Goal: Information Seeking & Learning: Compare options

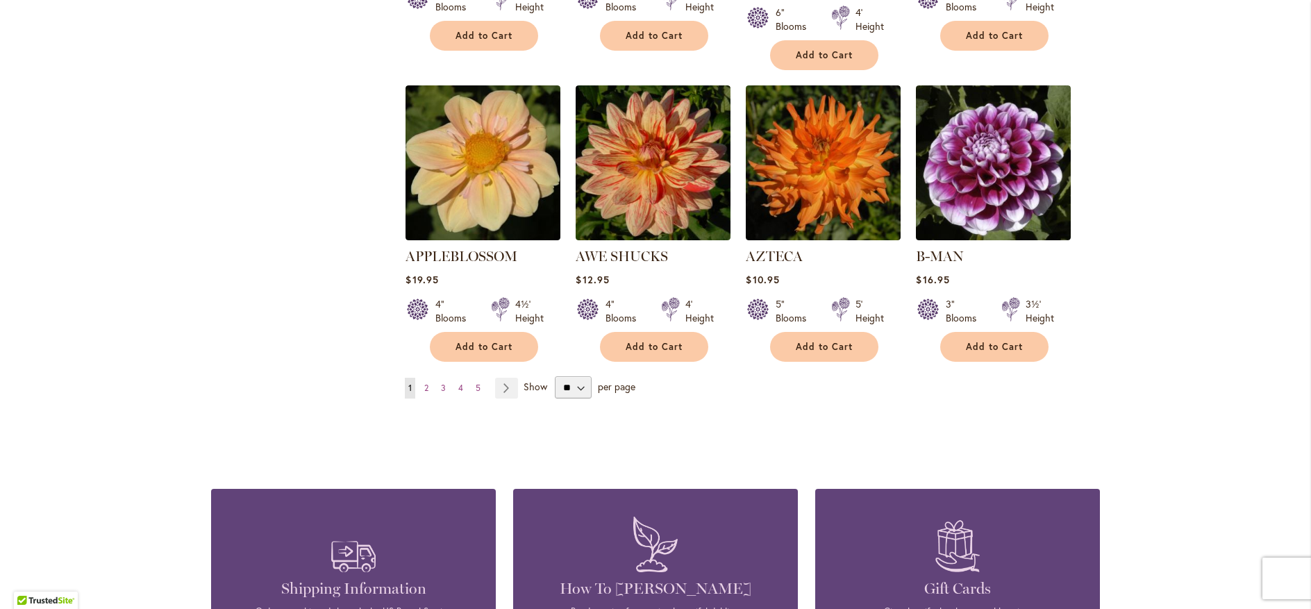
scroll to position [1167, 0]
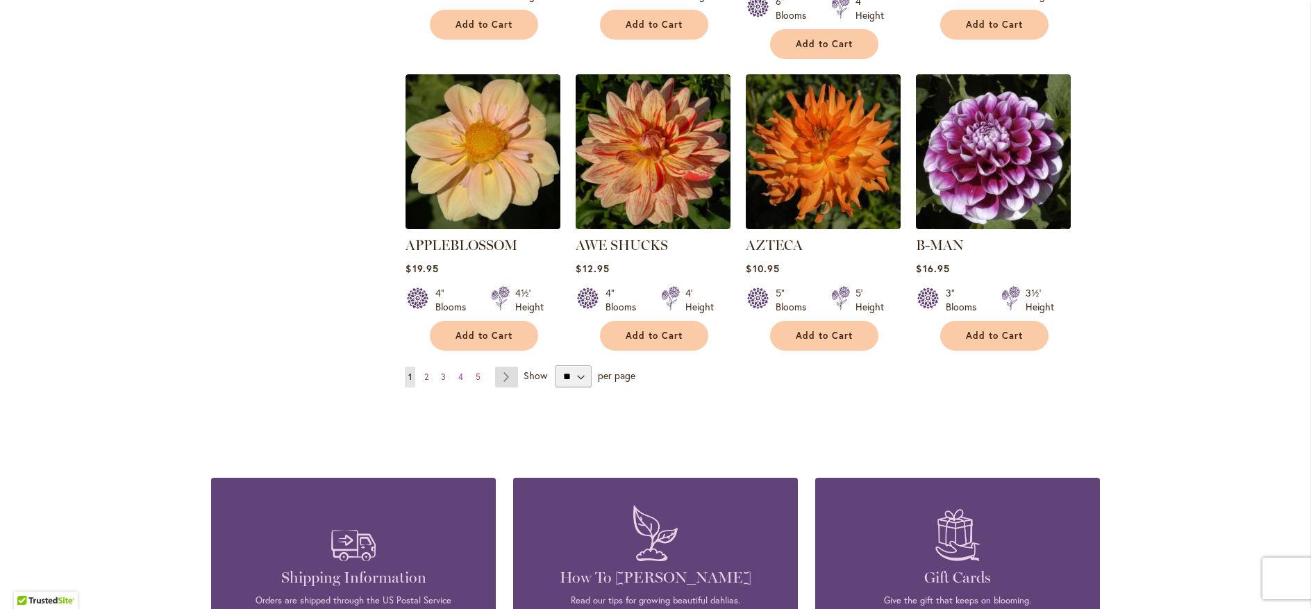
click at [503, 367] on link "Page Next" at bounding box center [506, 377] width 23 height 21
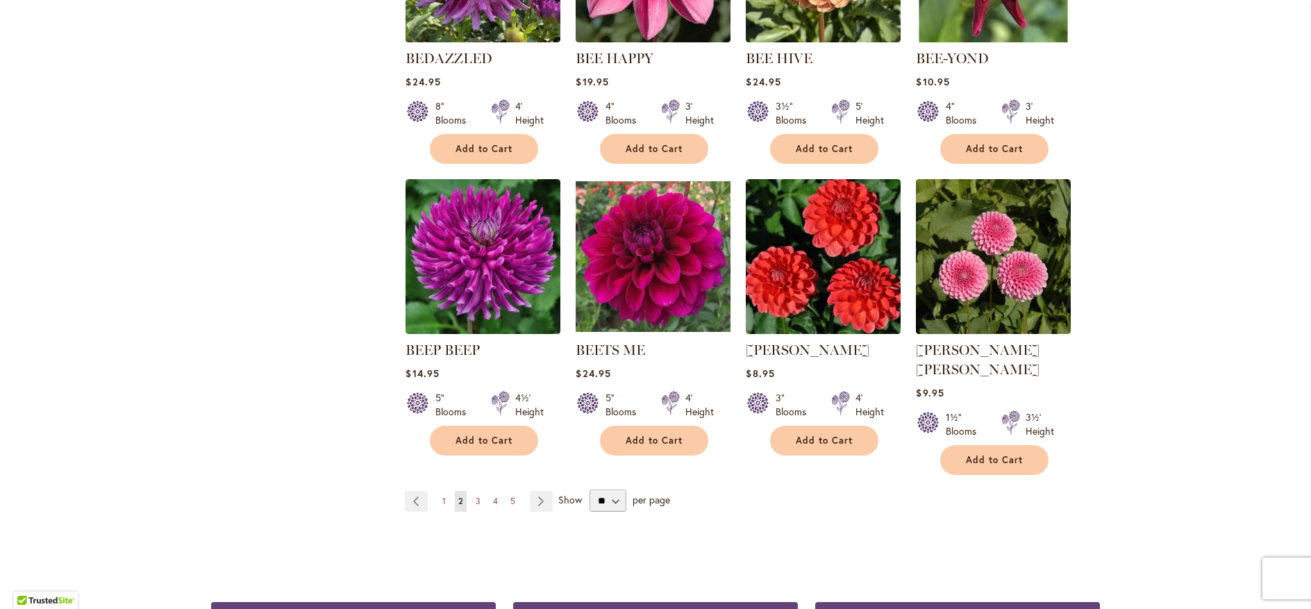
scroll to position [1083, 0]
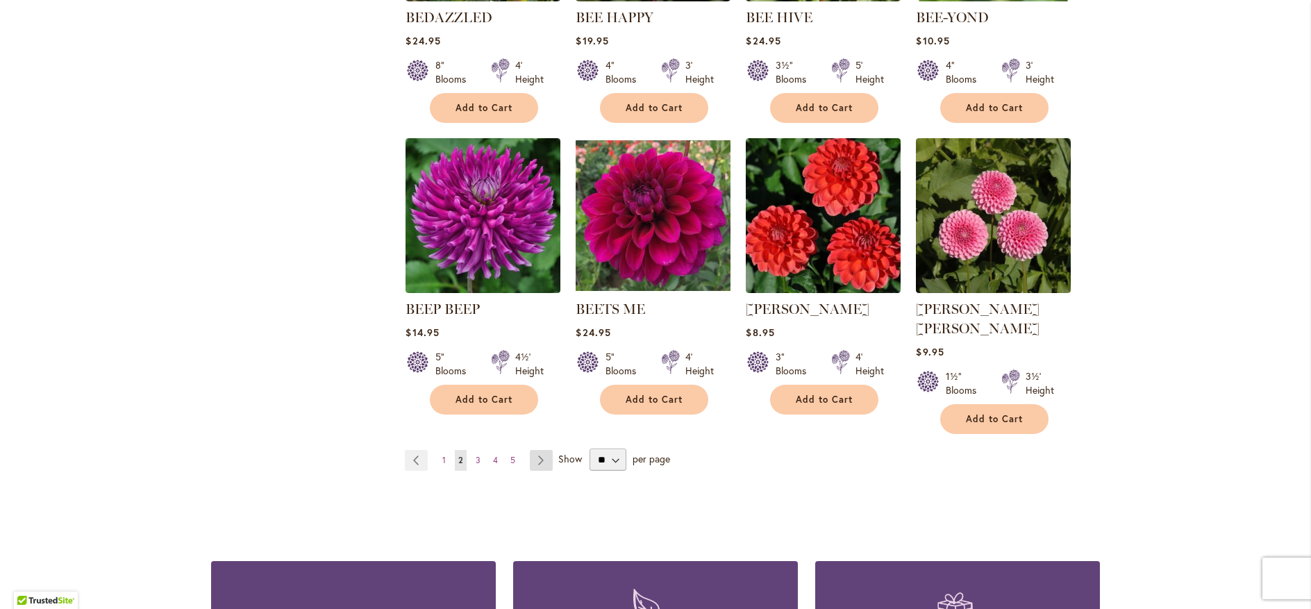
click at [535, 450] on link "Page Next" at bounding box center [541, 460] width 23 height 21
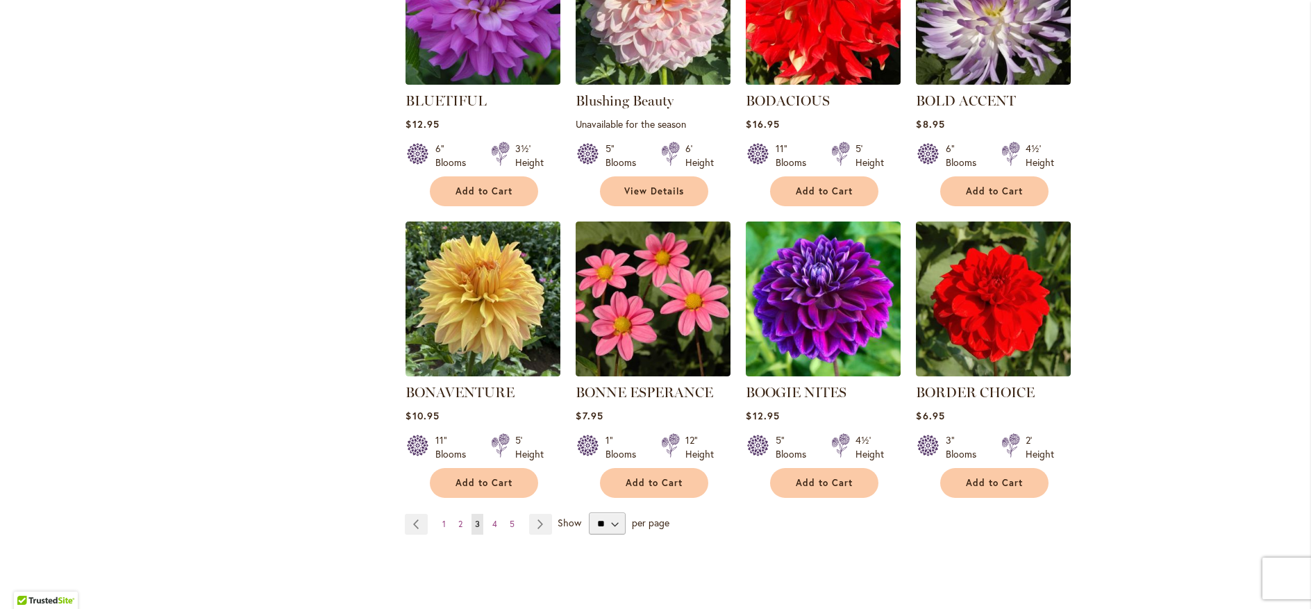
scroll to position [1083, 0]
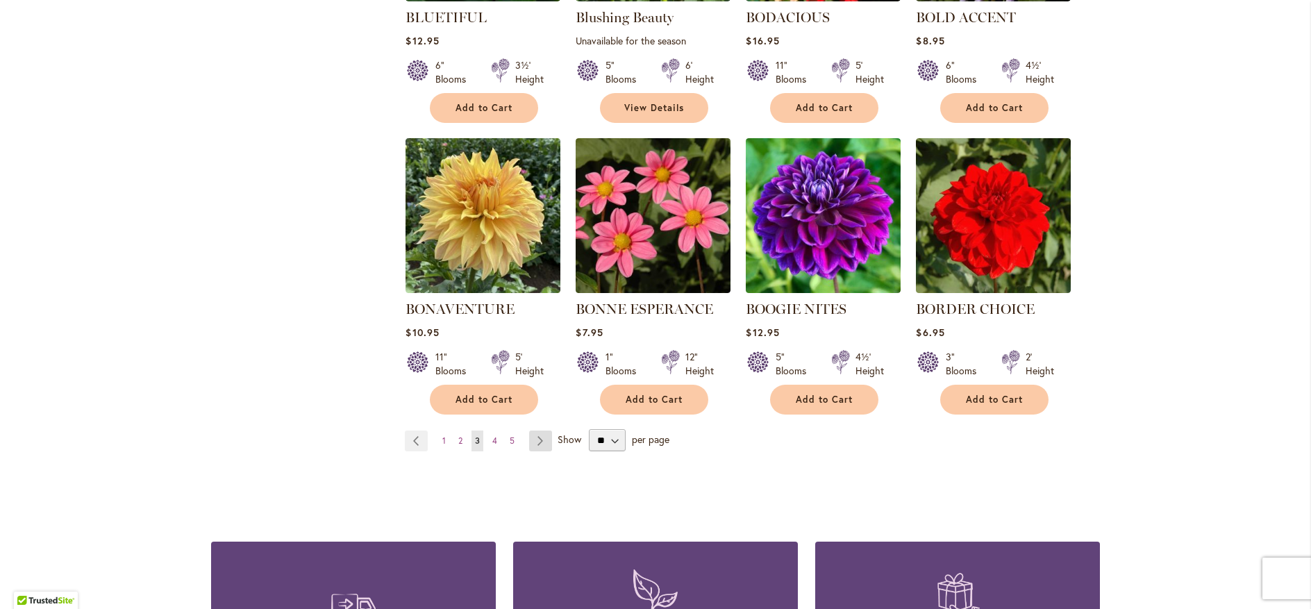
click at [538, 442] on link "Page Next" at bounding box center [540, 441] width 23 height 21
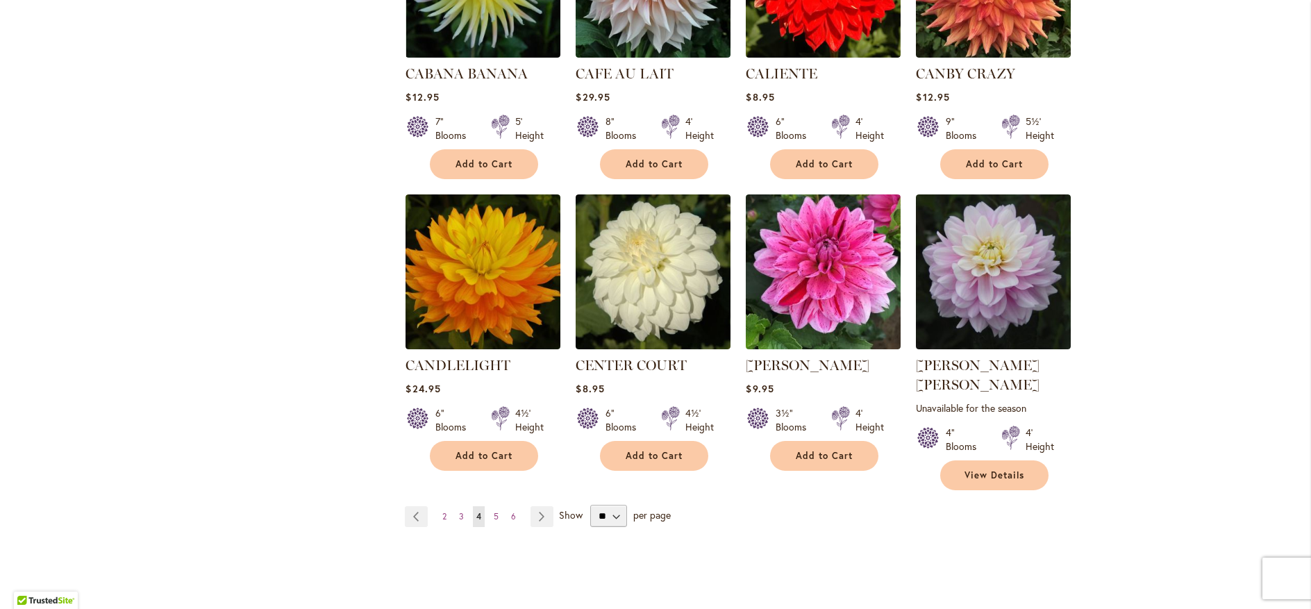
scroll to position [1083, 0]
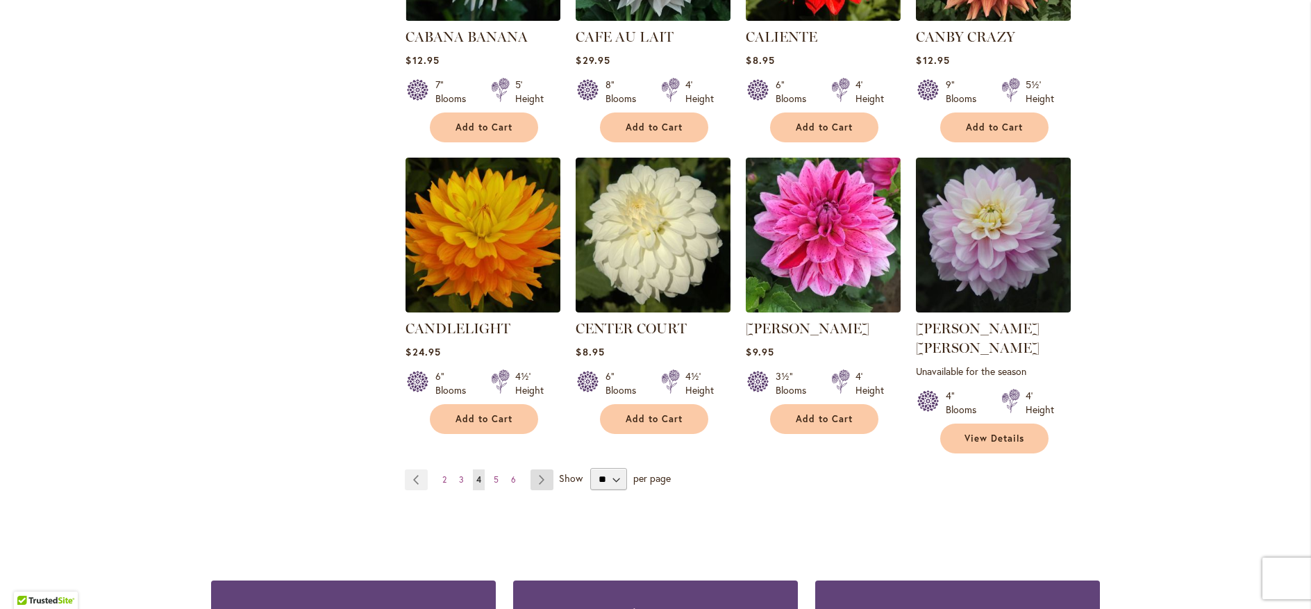
click at [535, 469] on link "Page Next" at bounding box center [542, 479] width 23 height 21
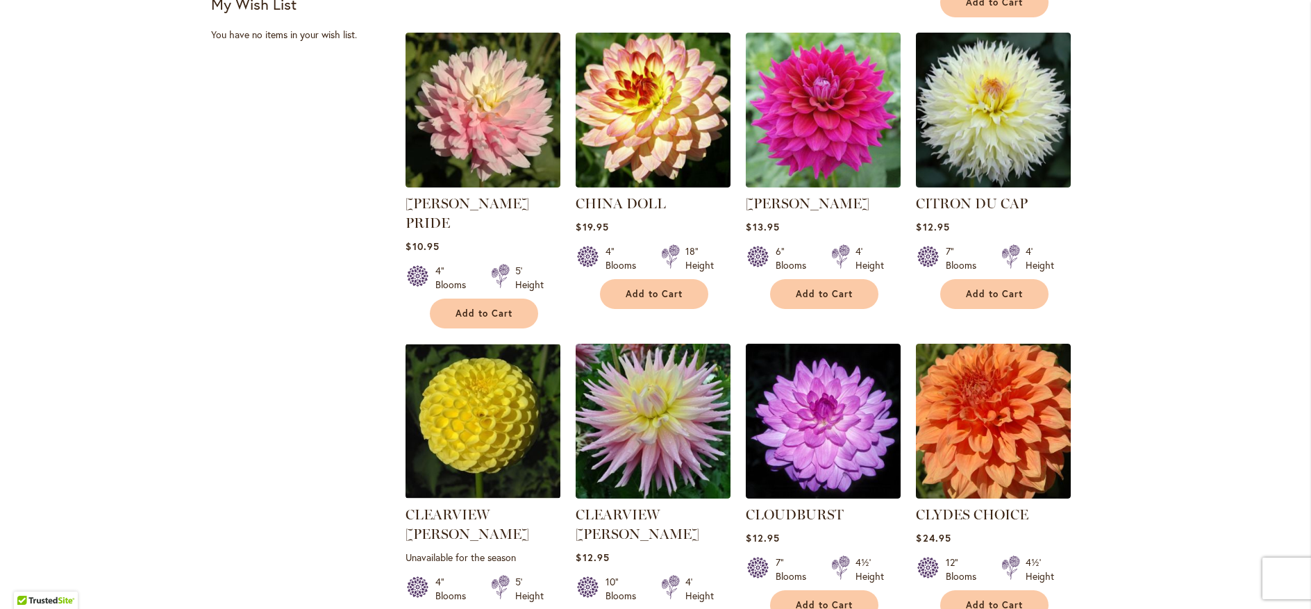
scroll to position [1000, 0]
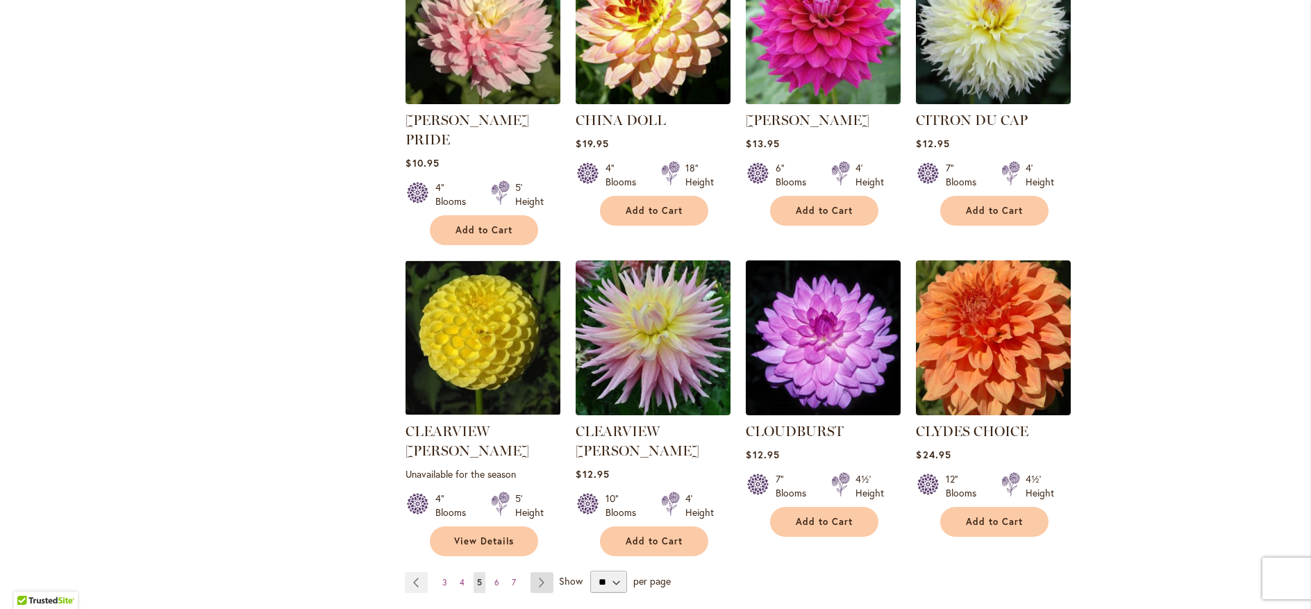
click at [540, 572] on link "Page Next" at bounding box center [542, 582] width 23 height 21
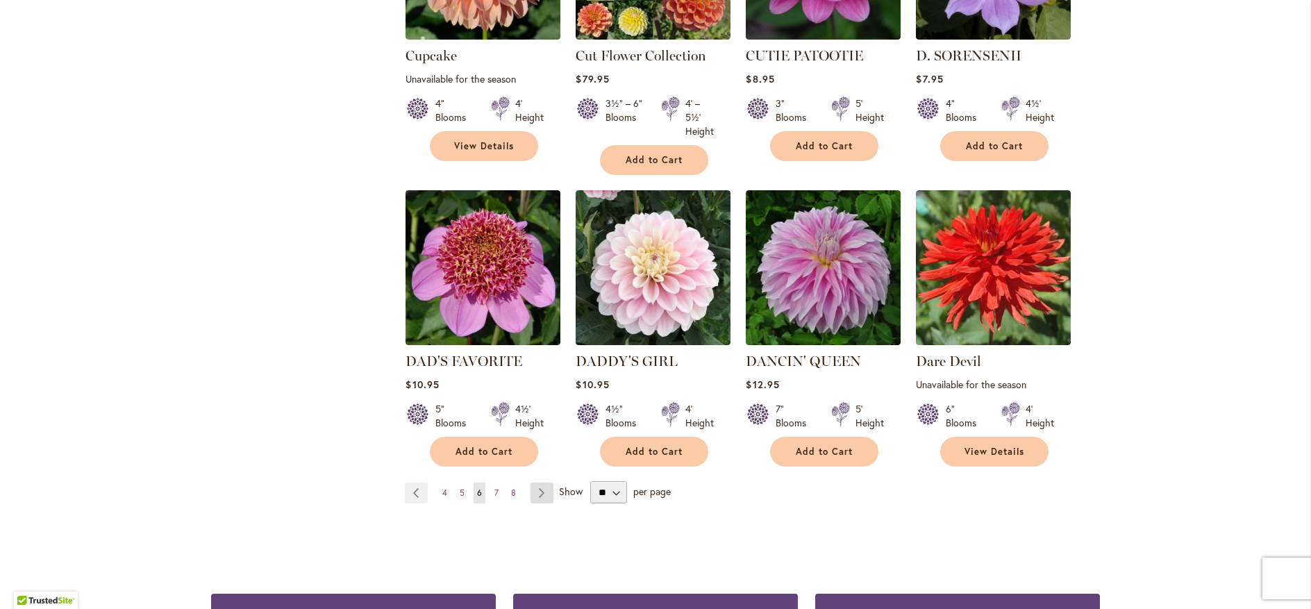
scroll to position [1083, 0]
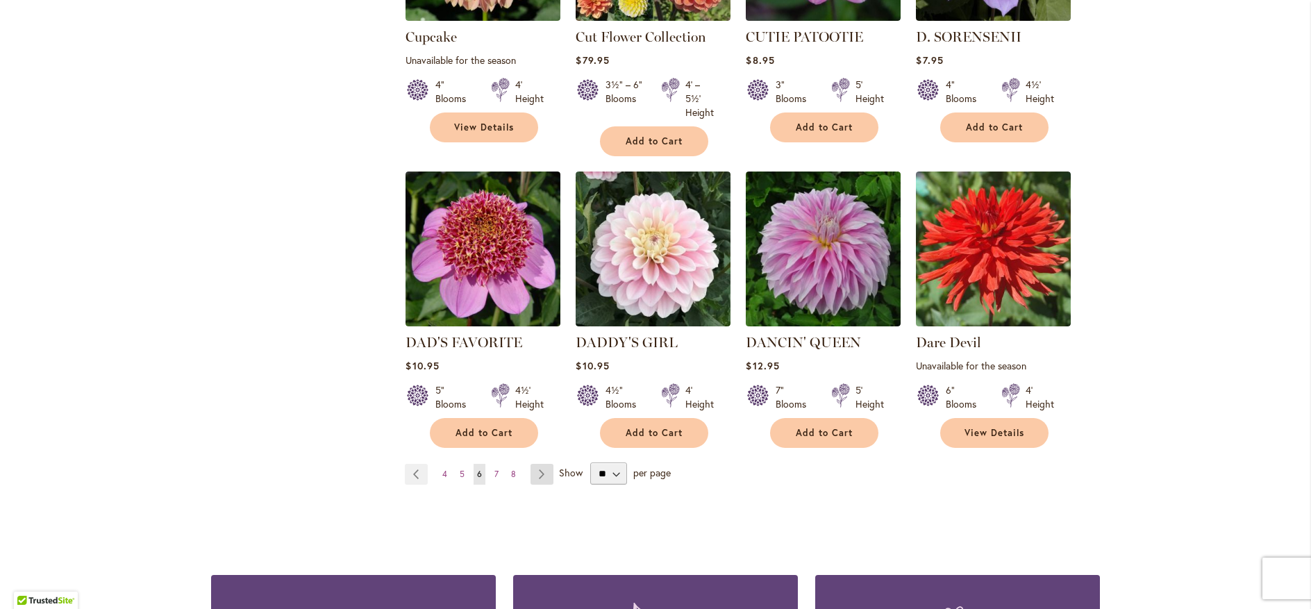
click at [538, 475] on link "Page Next" at bounding box center [542, 474] width 23 height 21
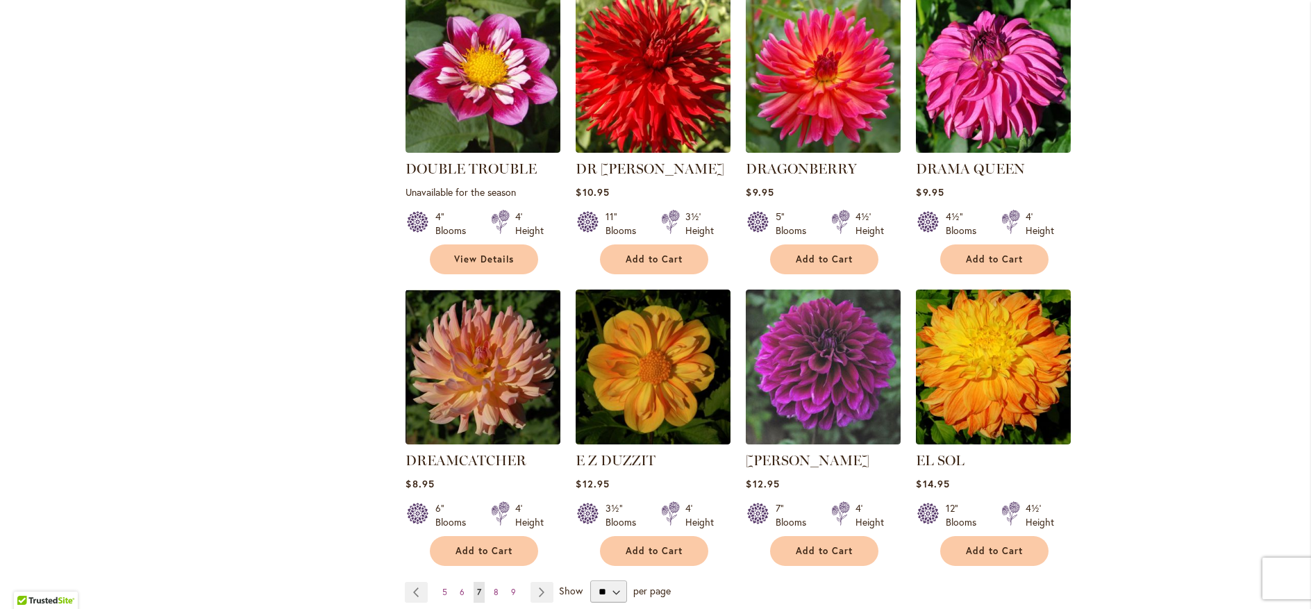
scroll to position [1000, 0]
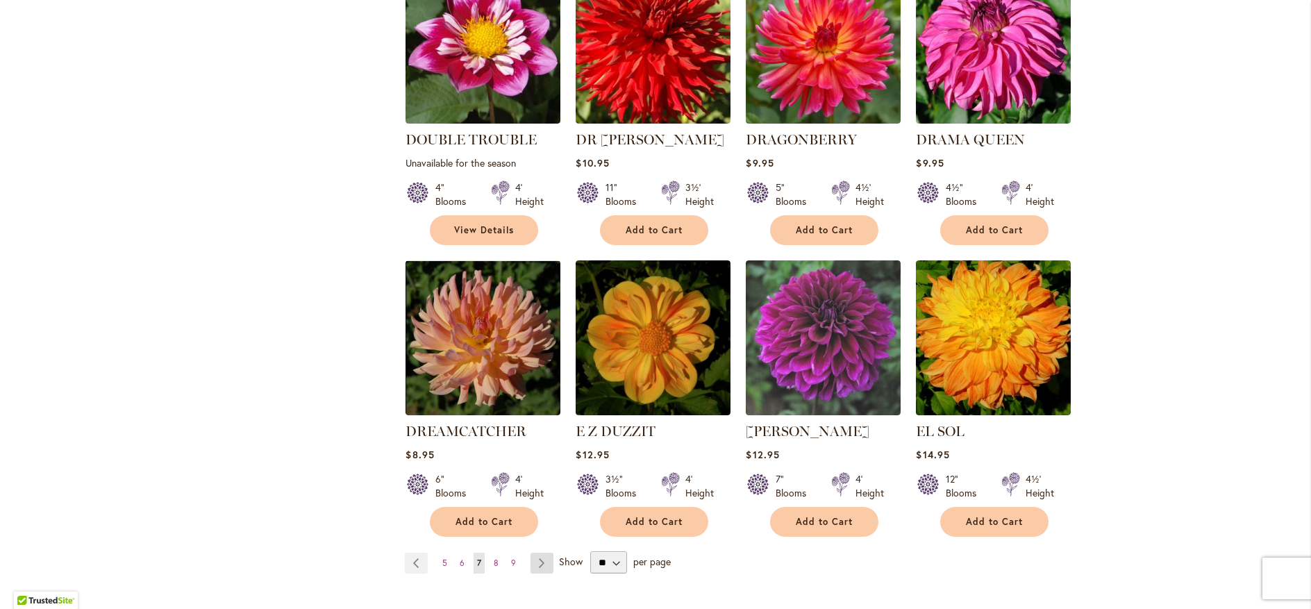
click at [538, 553] on link "Page Next" at bounding box center [542, 563] width 23 height 21
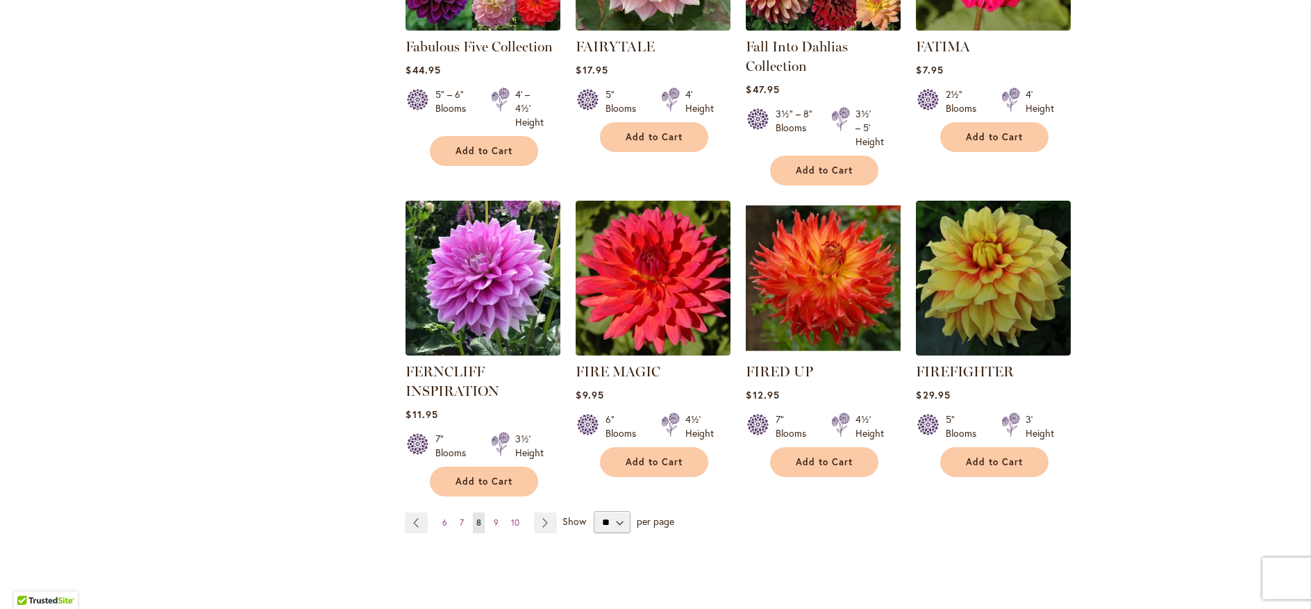
scroll to position [1083, 0]
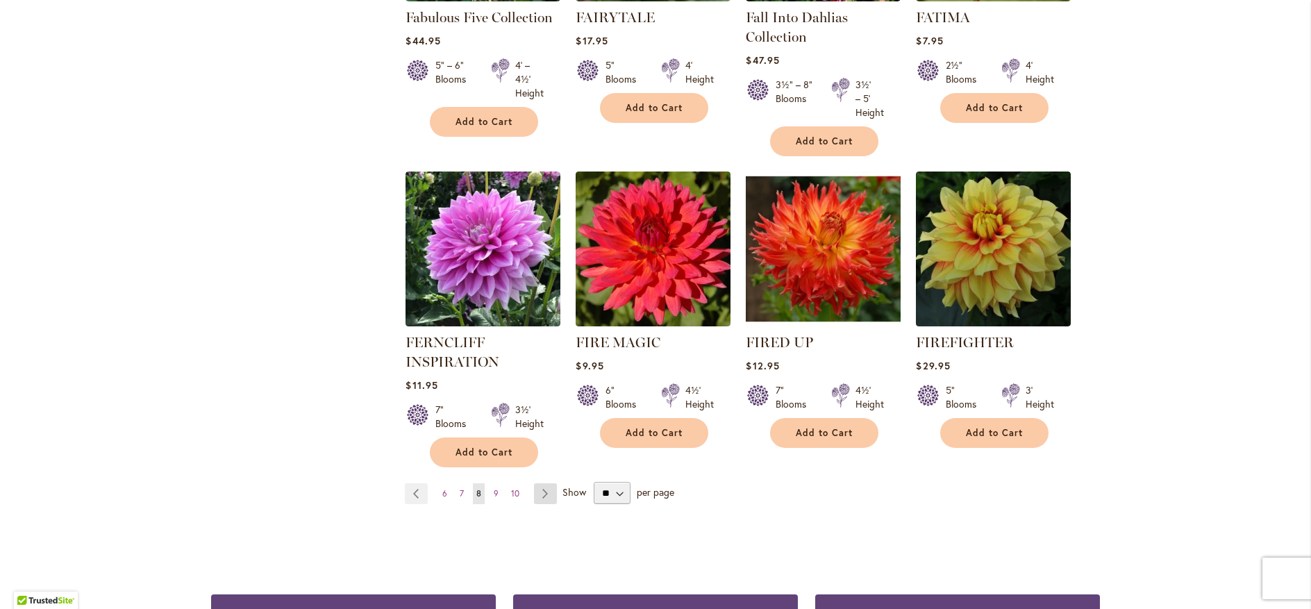
click at [540, 490] on link "Page Next" at bounding box center [545, 493] width 23 height 21
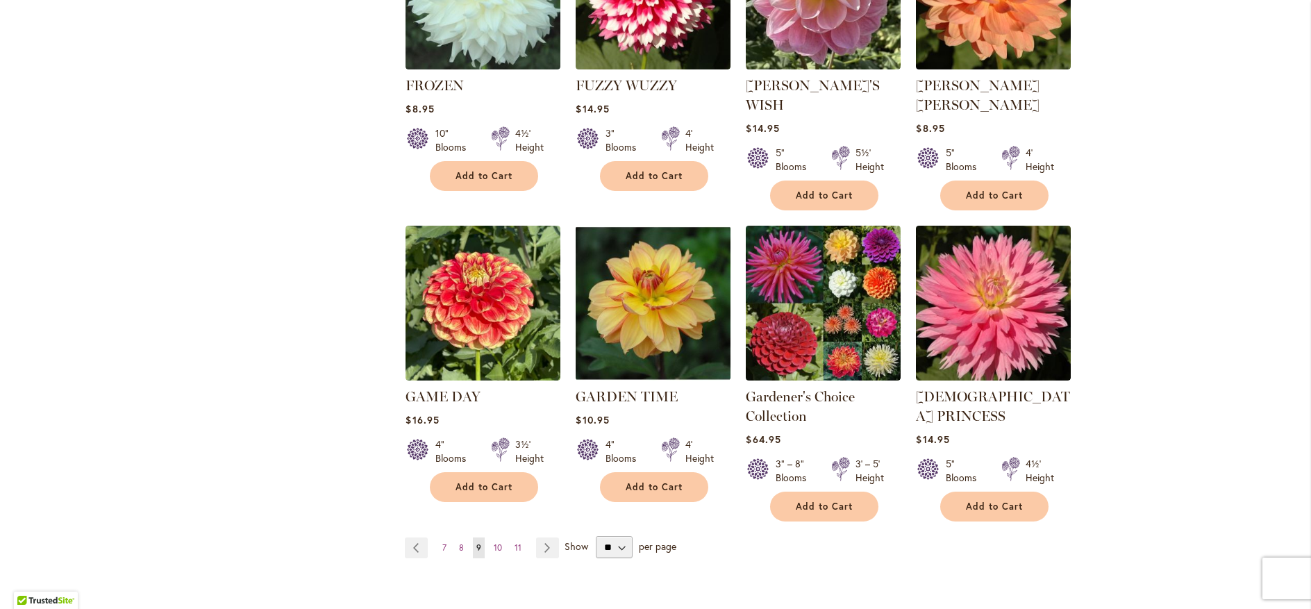
scroll to position [1083, 0]
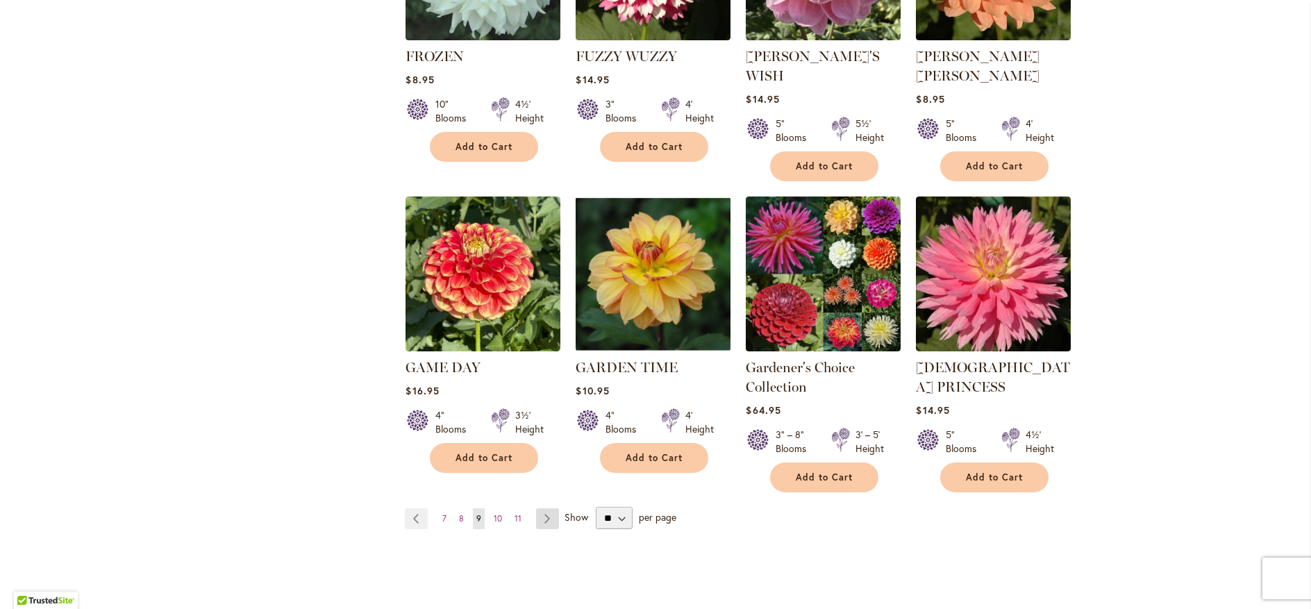
click at [543, 508] on link "Page Next" at bounding box center [547, 518] width 23 height 21
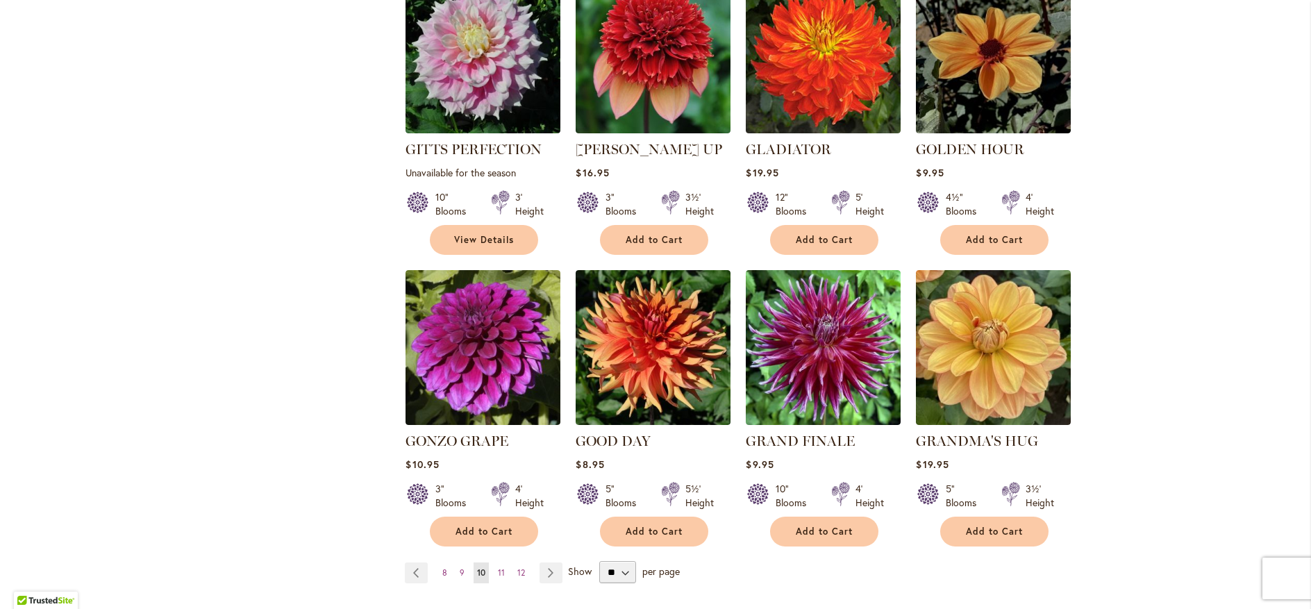
scroll to position [1000, 0]
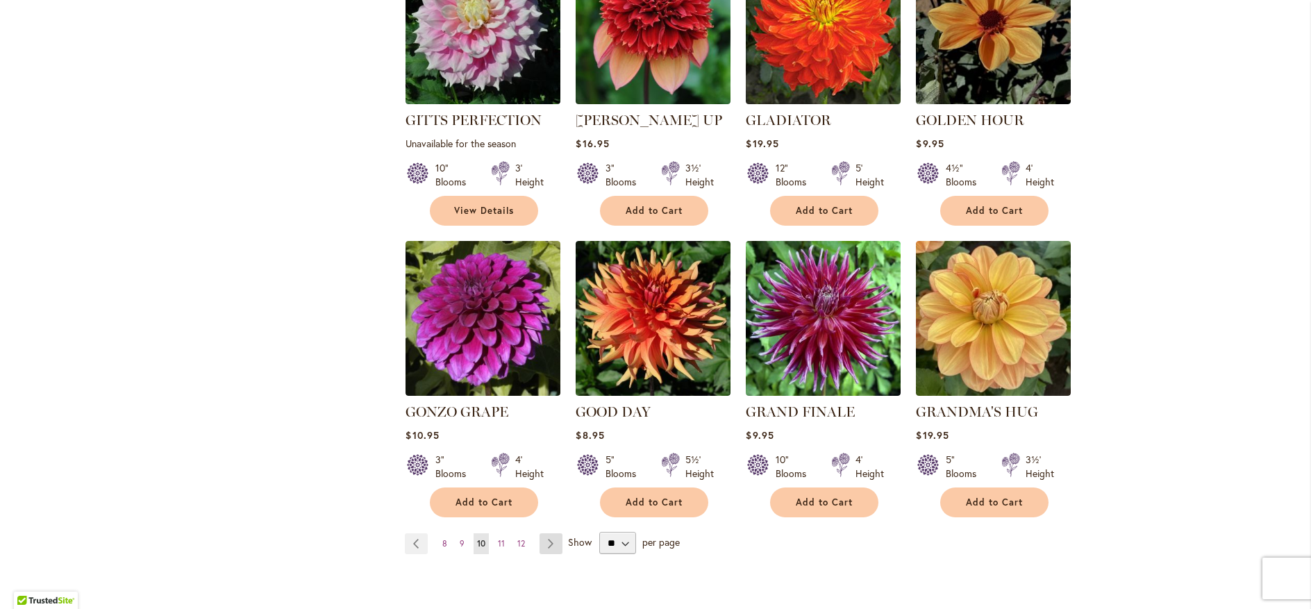
click at [547, 533] on link "Page Next" at bounding box center [551, 543] width 23 height 21
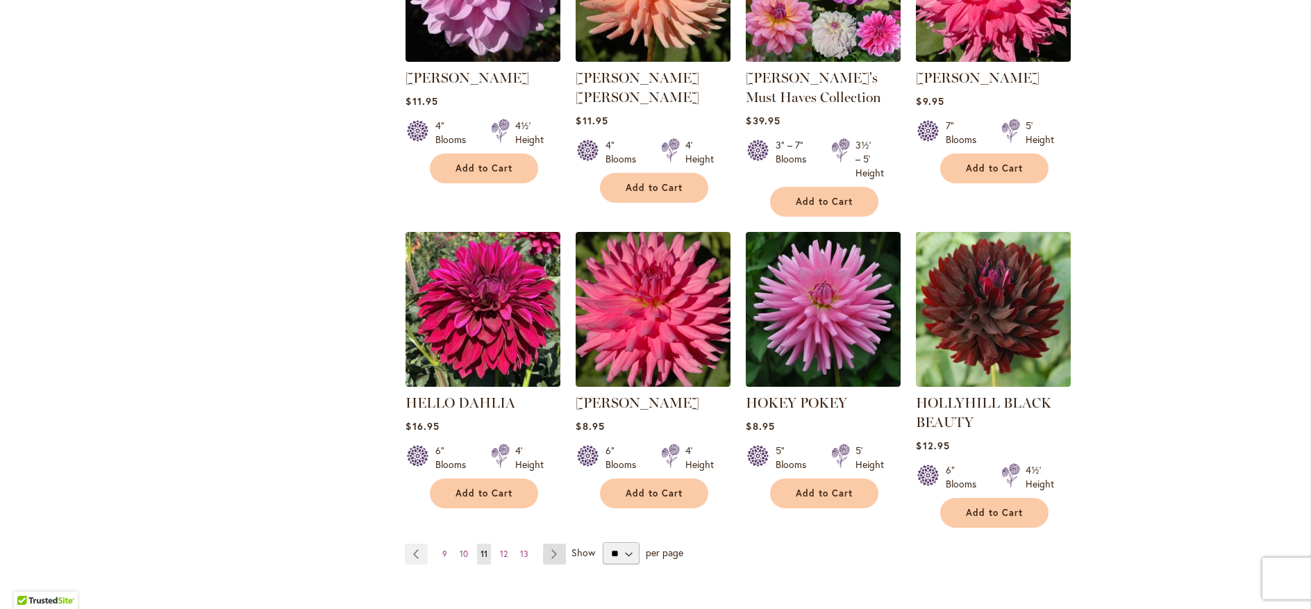
scroll to position [1083, 0]
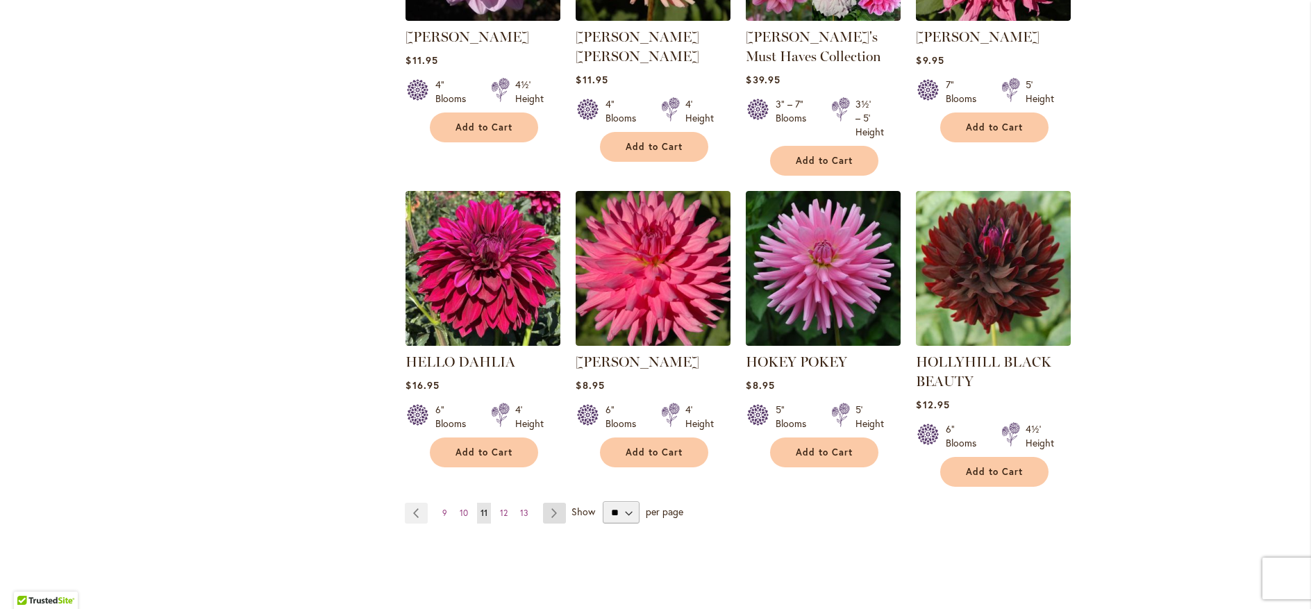
click at [551, 512] on link "Page Next" at bounding box center [554, 513] width 23 height 21
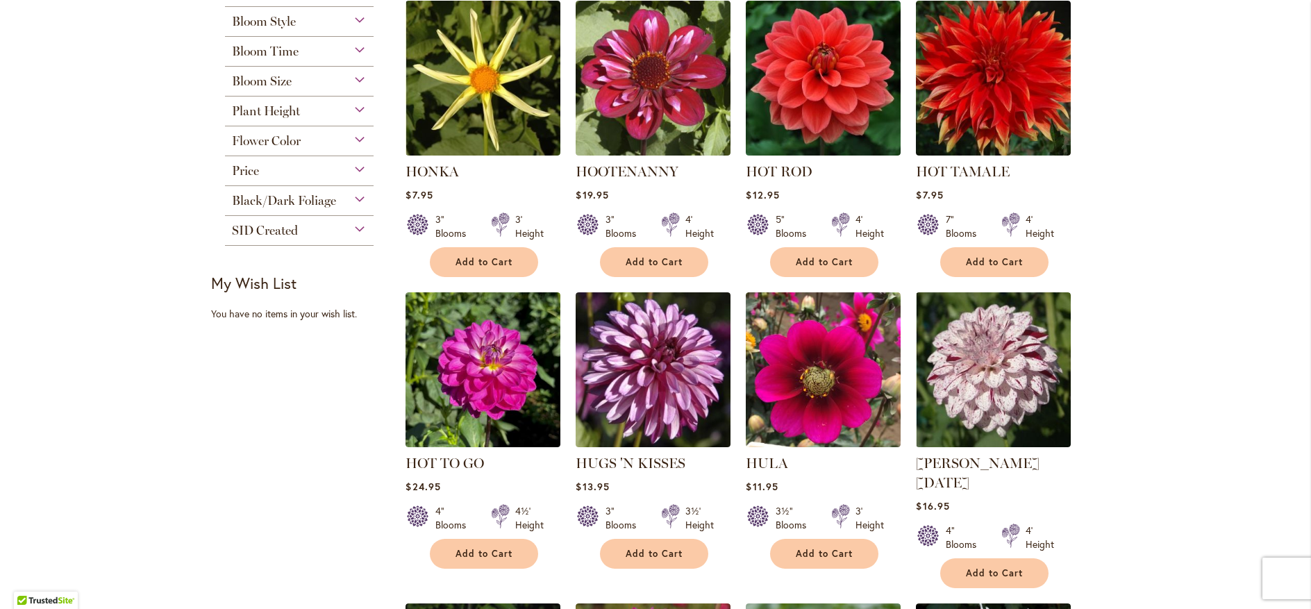
scroll to position [667, 0]
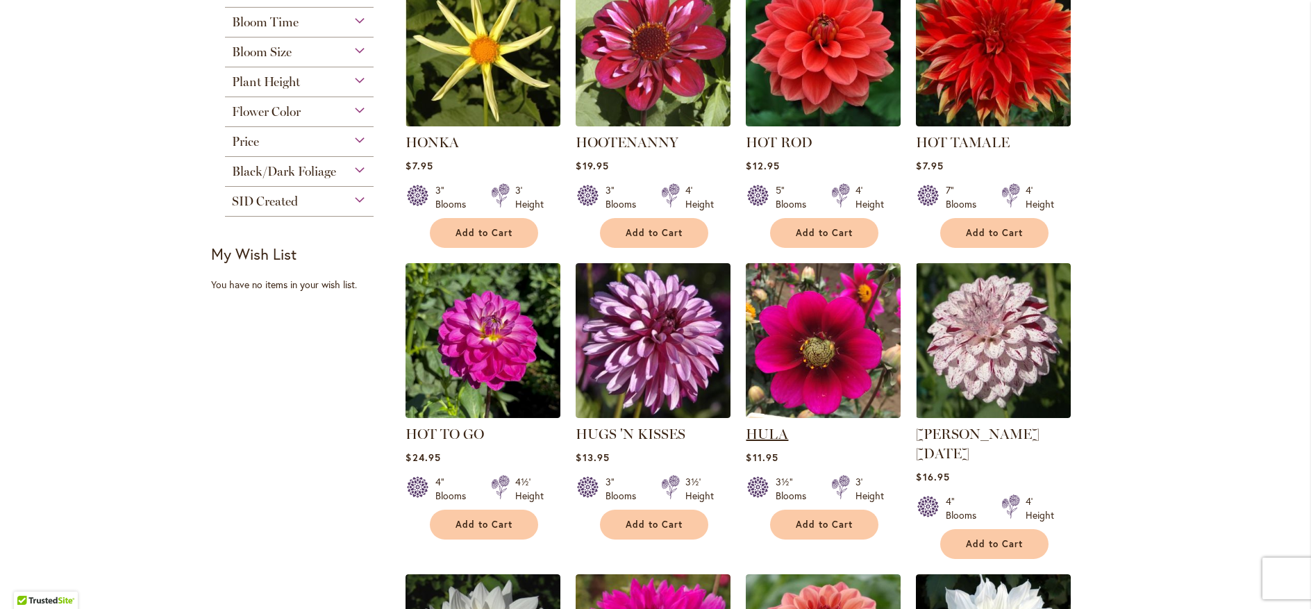
click at [764, 433] on link "HULA" at bounding box center [767, 434] width 42 height 17
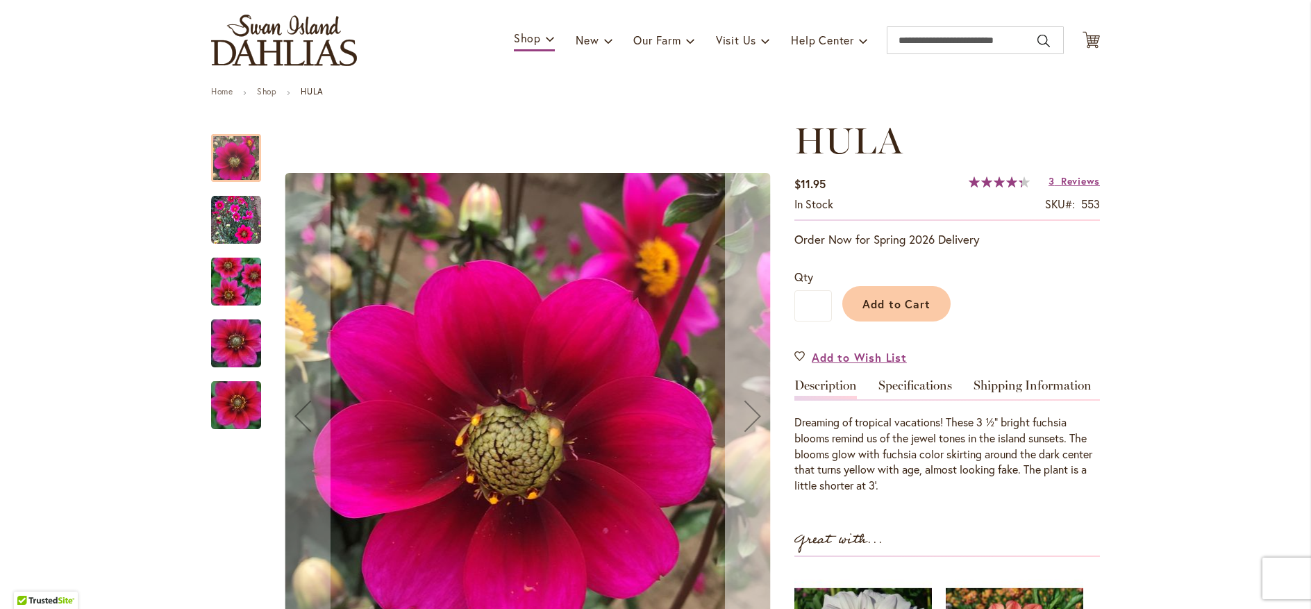
scroll to position [167, 0]
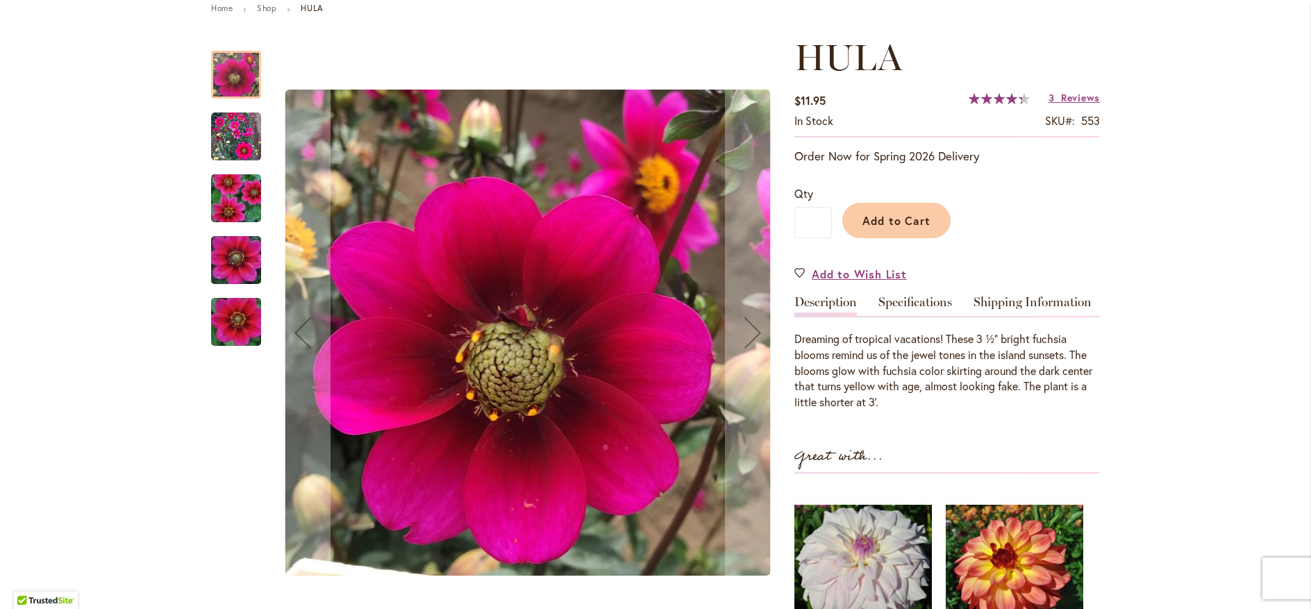
click at [222, 135] on img "HULA" at bounding box center [236, 137] width 50 height 50
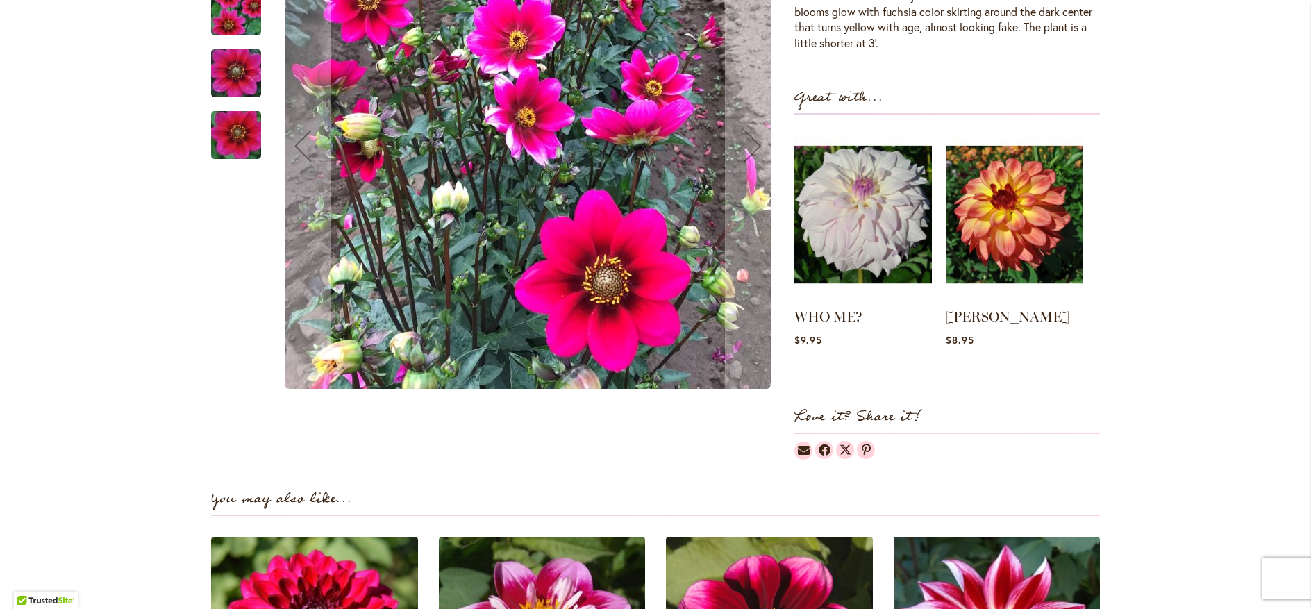
scroll to position [500, 0]
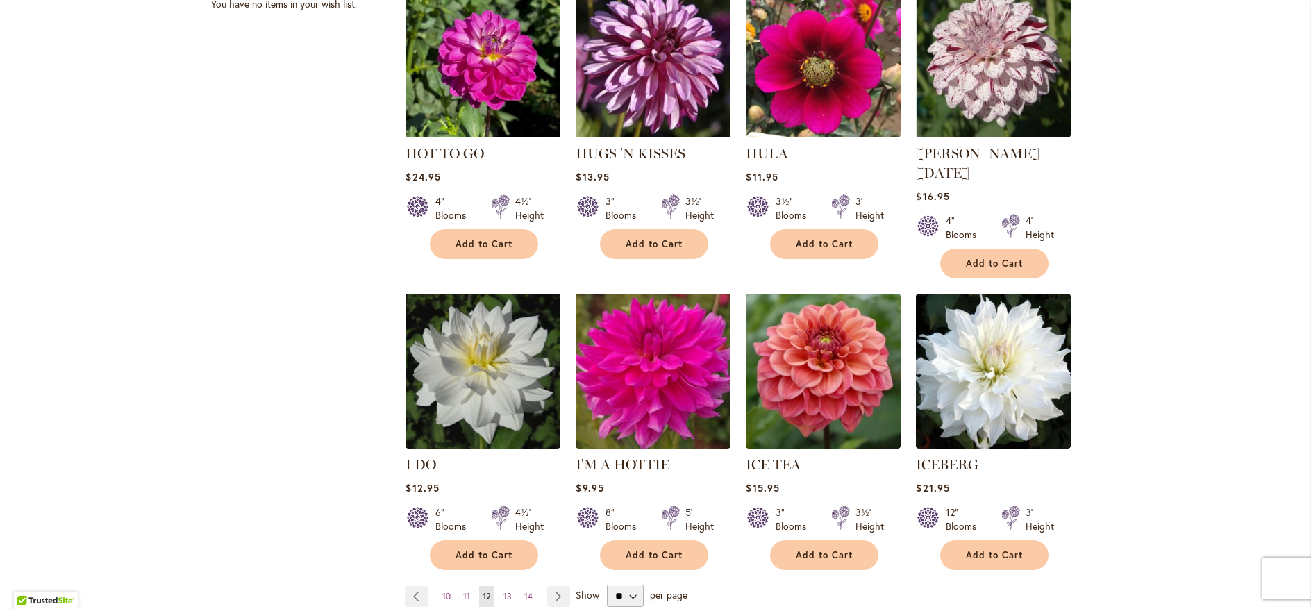
scroll to position [1000, 0]
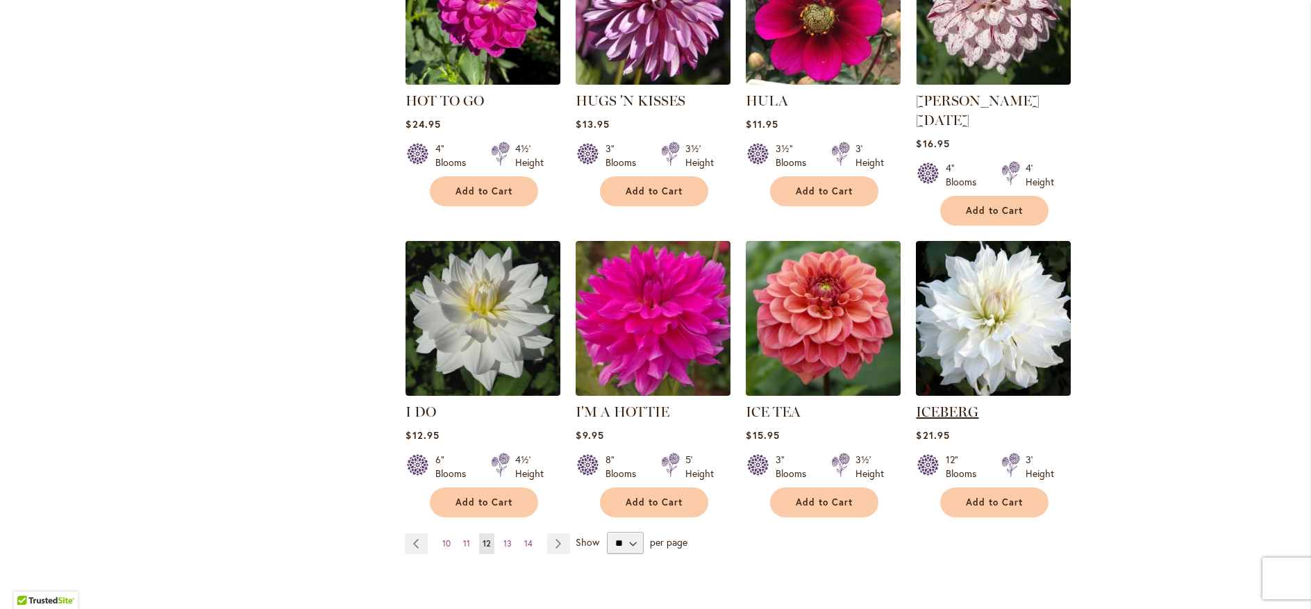
click at [937, 403] on link "ICEBERG" at bounding box center [947, 411] width 63 height 17
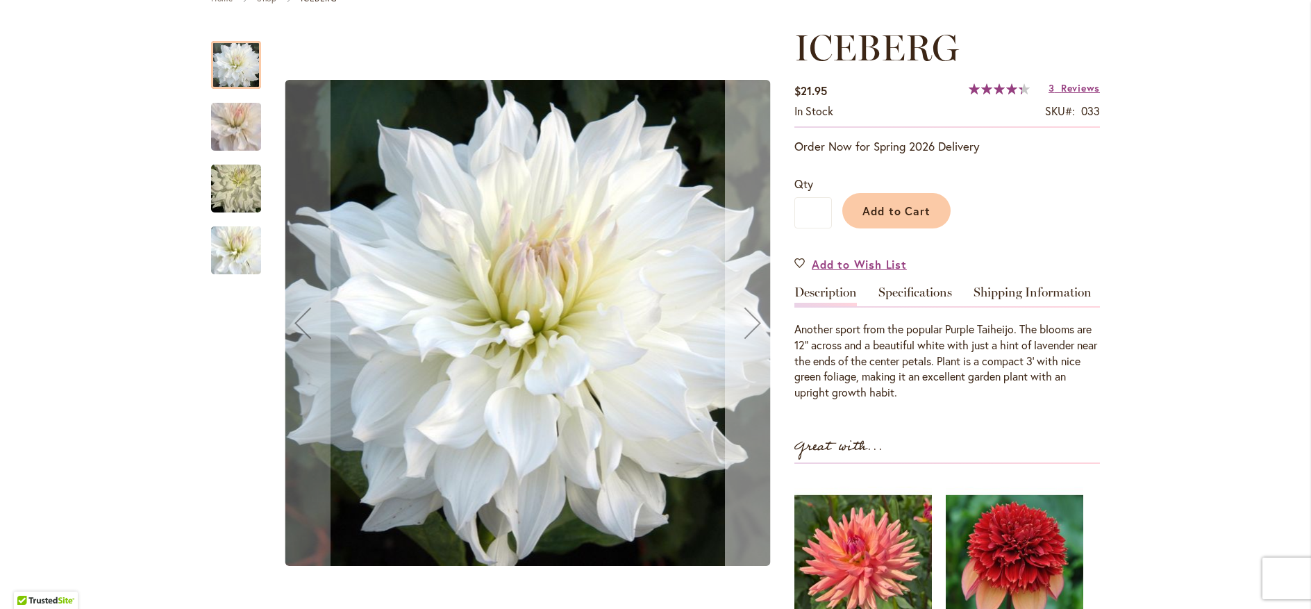
scroll to position [167, 0]
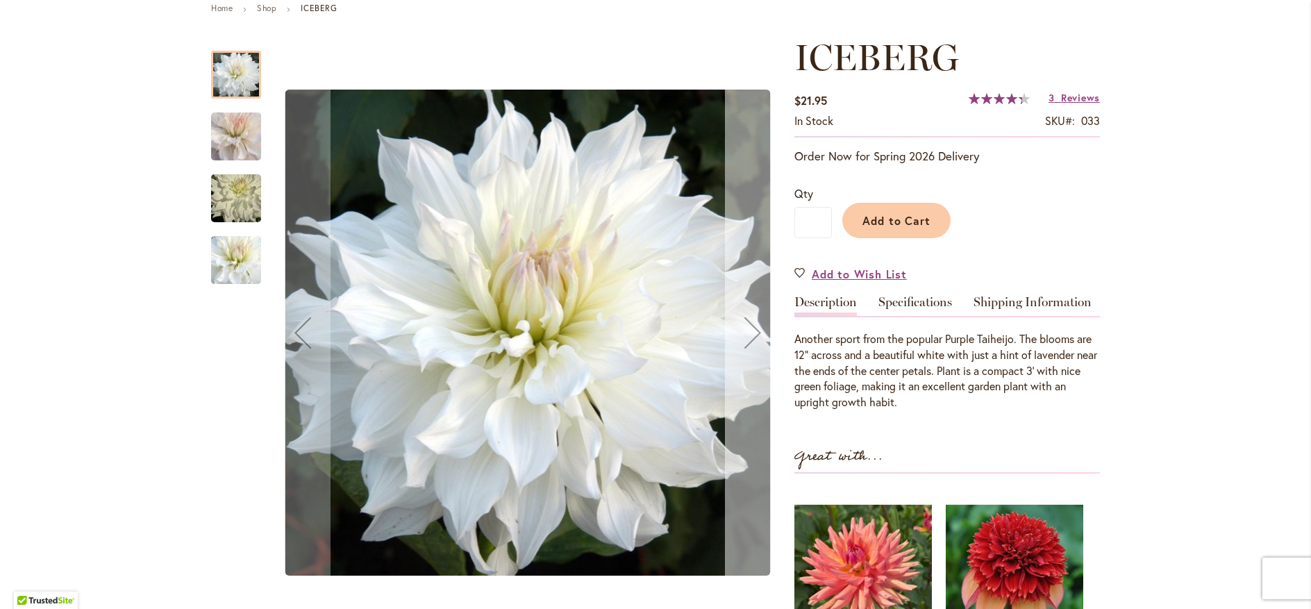
click at [750, 331] on div "Next" at bounding box center [753, 333] width 56 height 56
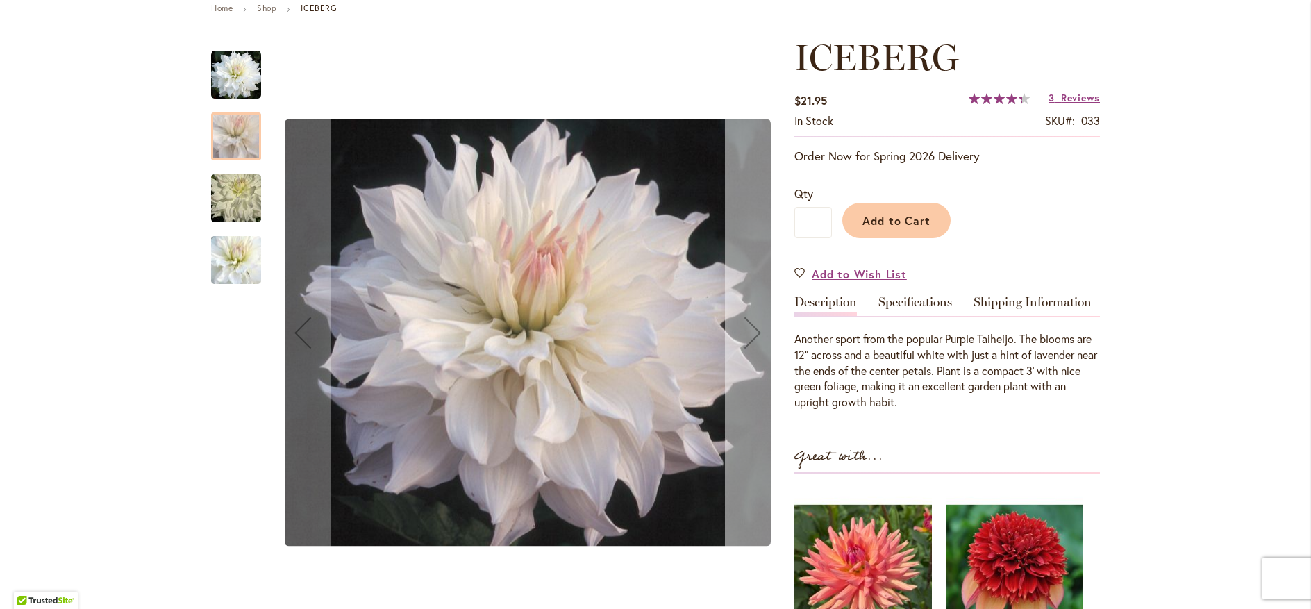
click at [750, 331] on div "Next" at bounding box center [753, 333] width 56 height 56
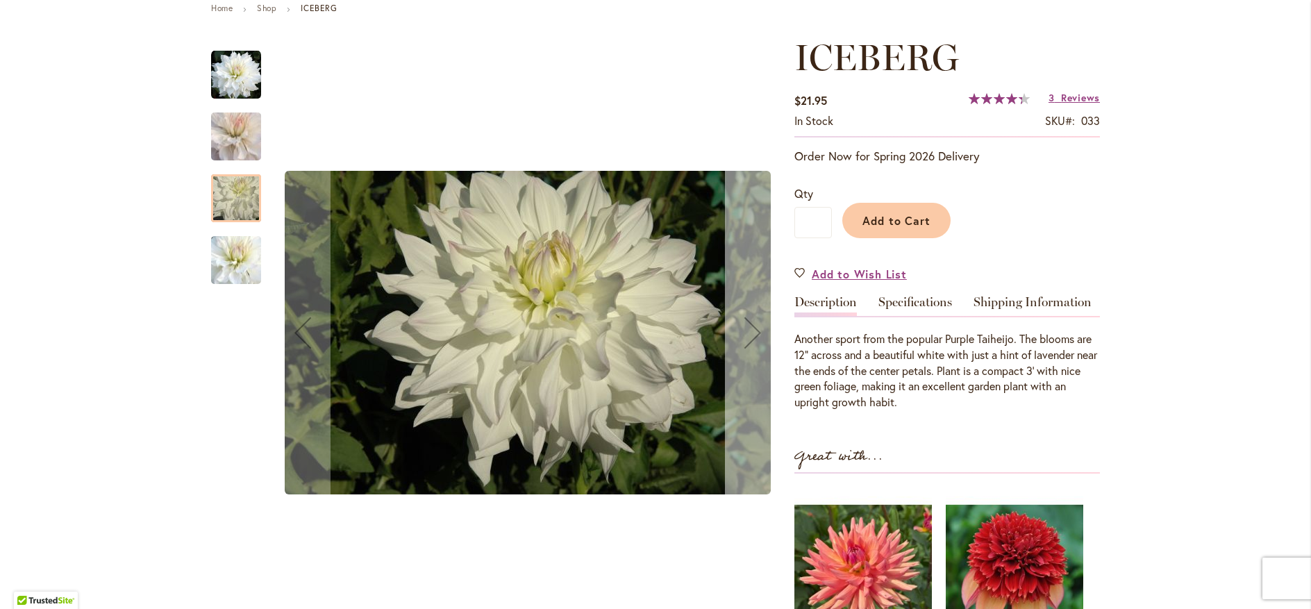
click at [743, 347] on div "Next" at bounding box center [753, 333] width 56 height 56
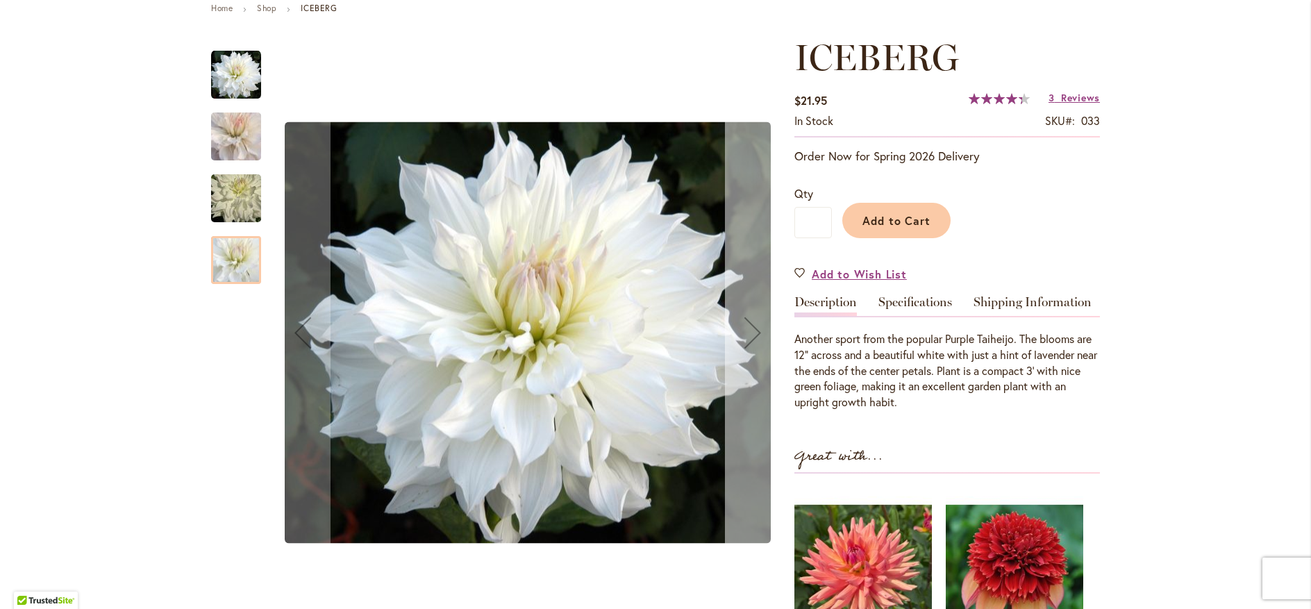
click at [749, 328] on div "Next" at bounding box center [753, 333] width 56 height 56
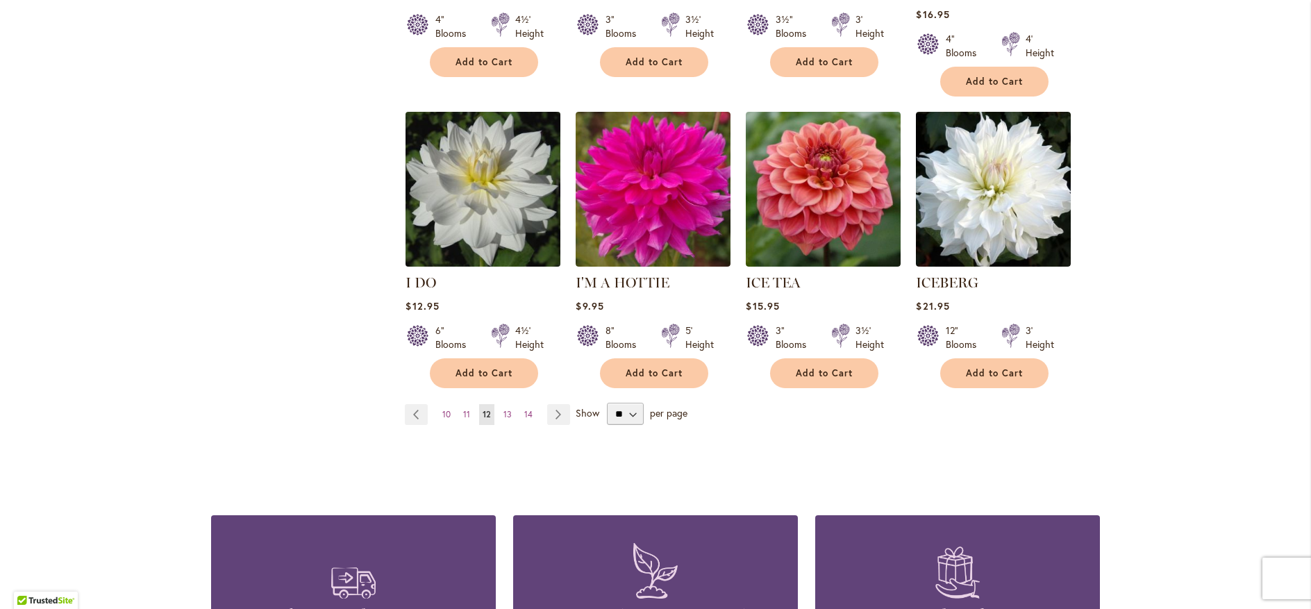
scroll to position [1167, 0]
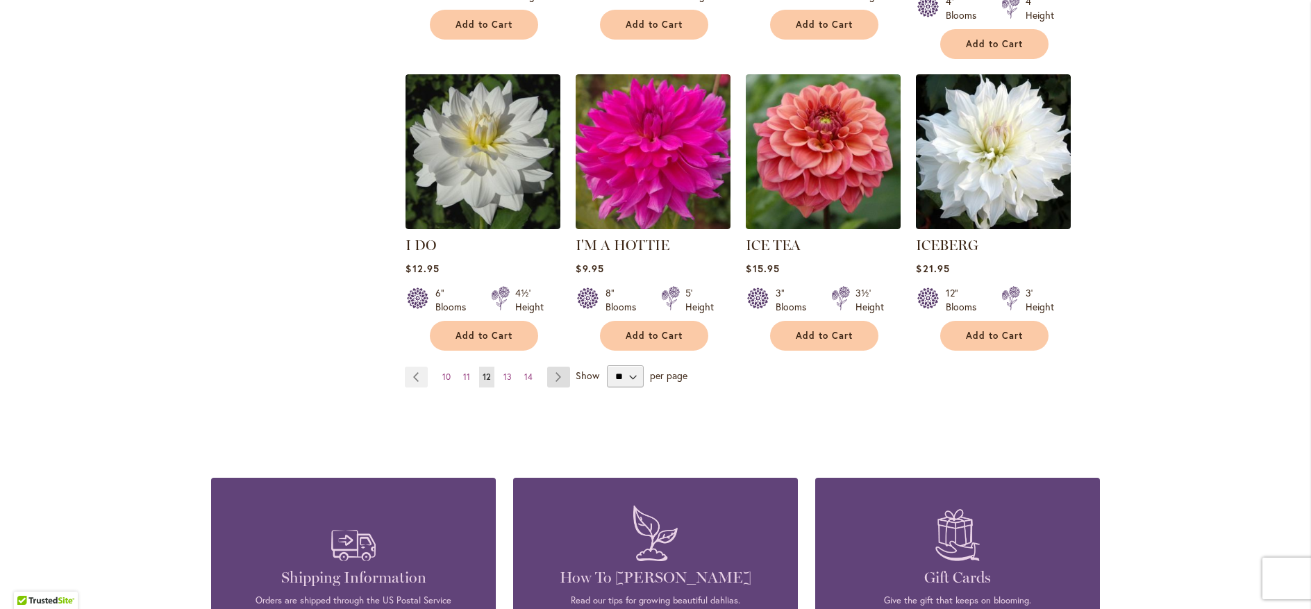
click at [549, 367] on link "Page Next" at bounding box center [558, 377] width 23 height 21
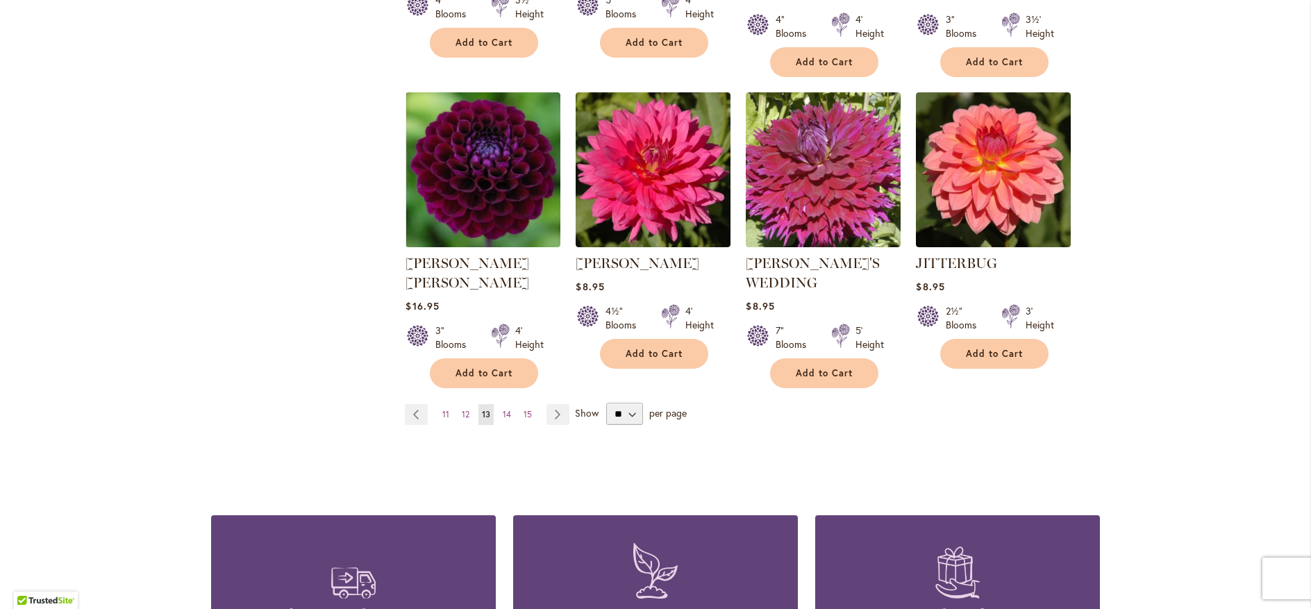
scroll to position [1167, 0]
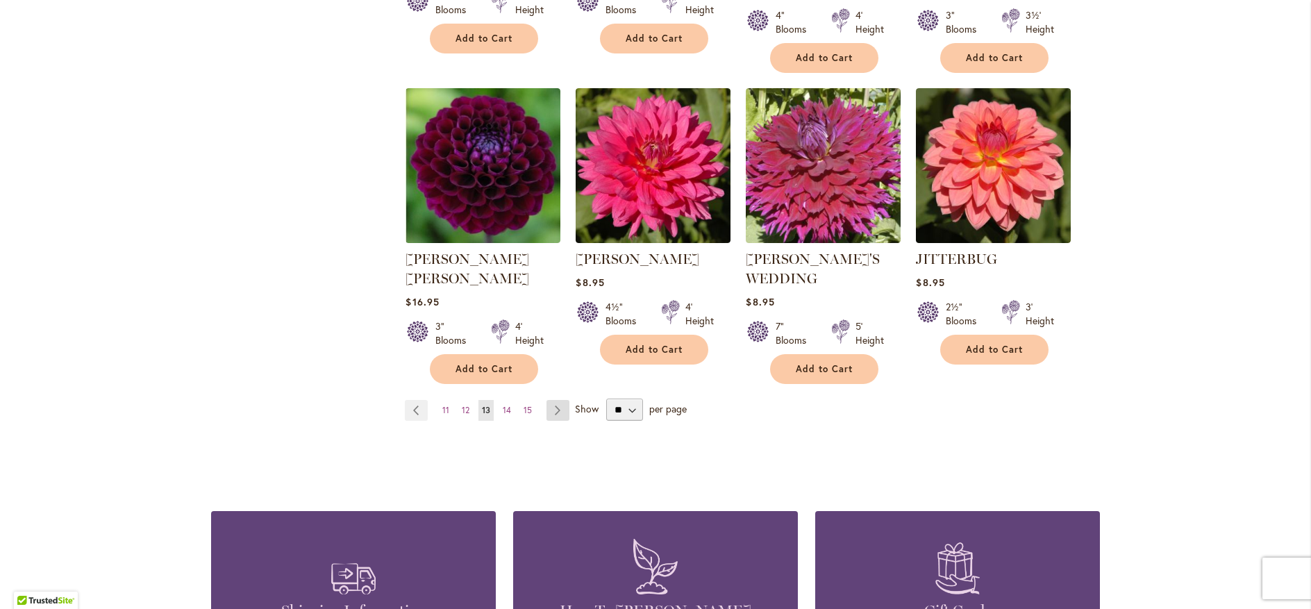
click at [551, 400] on link "Page Next" at bounding box center [558, 410] width 23 height 21
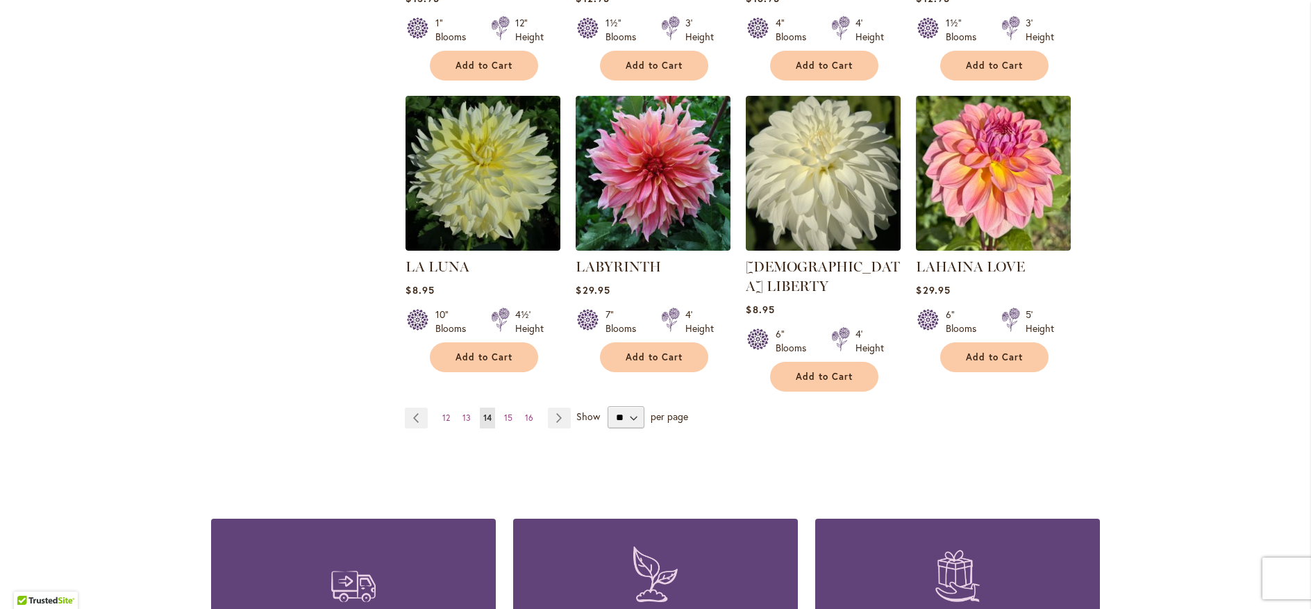
scroll to position [1167, 0]
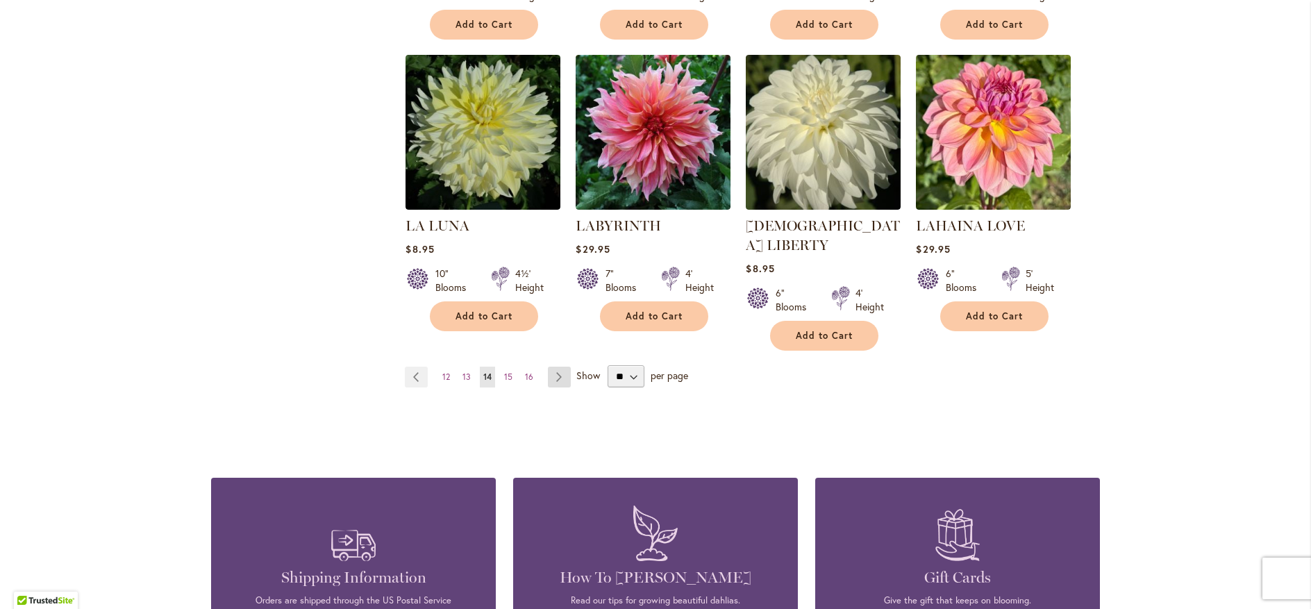
click at [552, 367] on link "Page Next" at bounding box center [559, 377] width 23 height 21
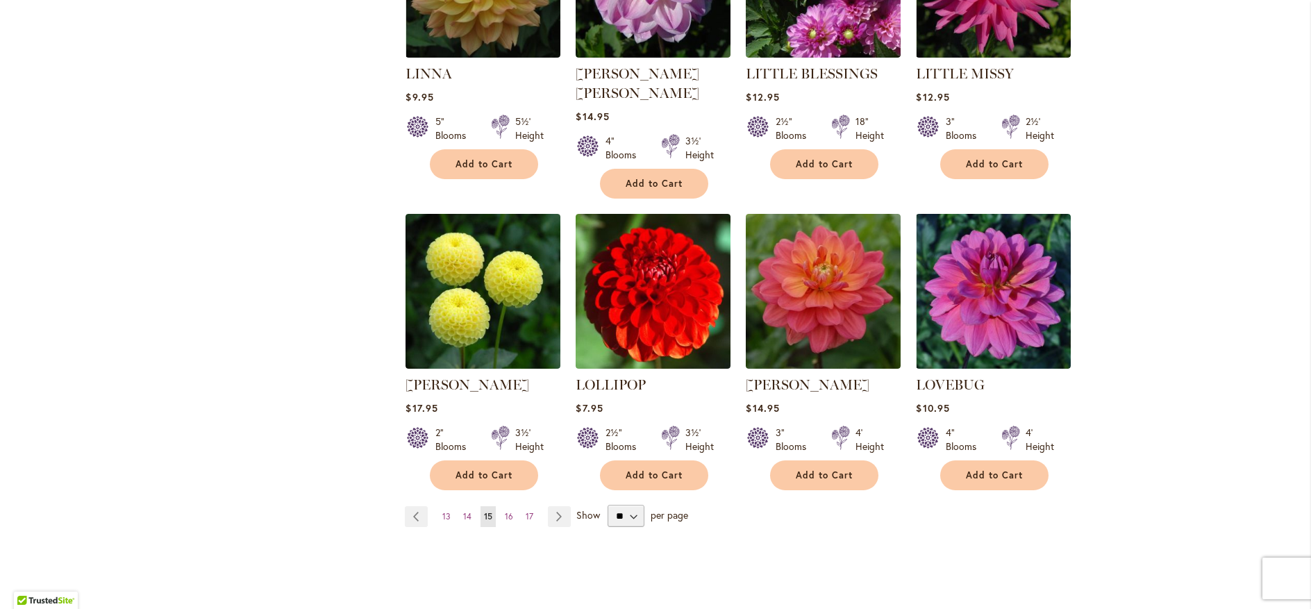
scroll to position [1083, 0]
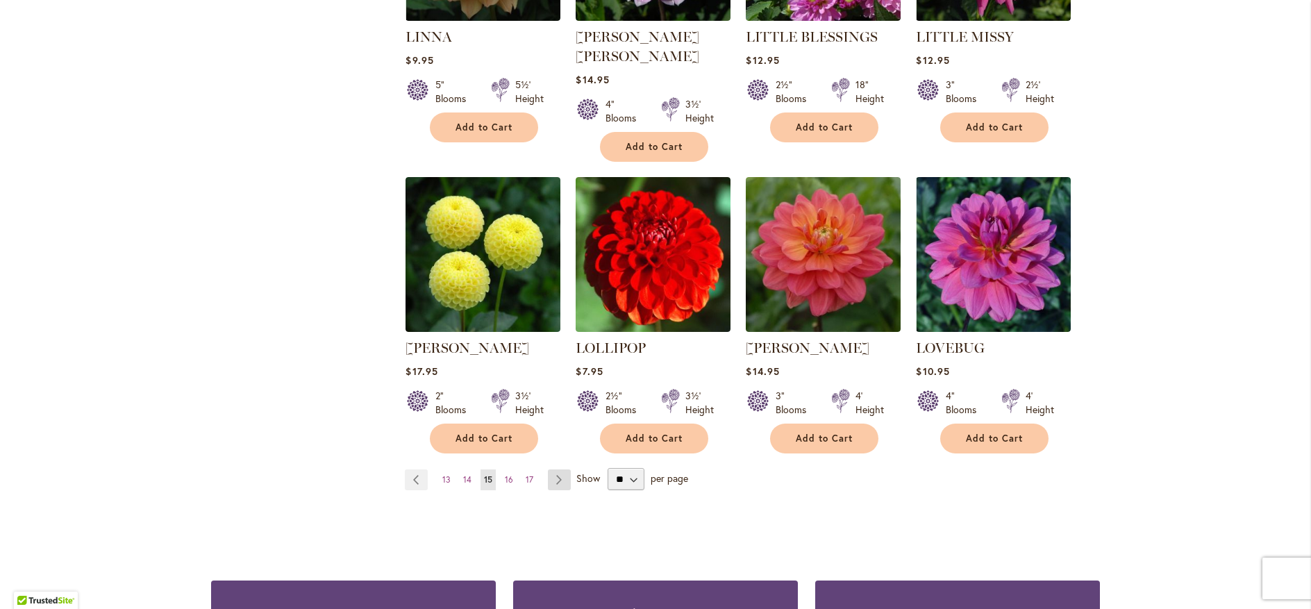
click at [553, 469] on link "Page Next" at bounding box center [559, 479] width 23 height 21
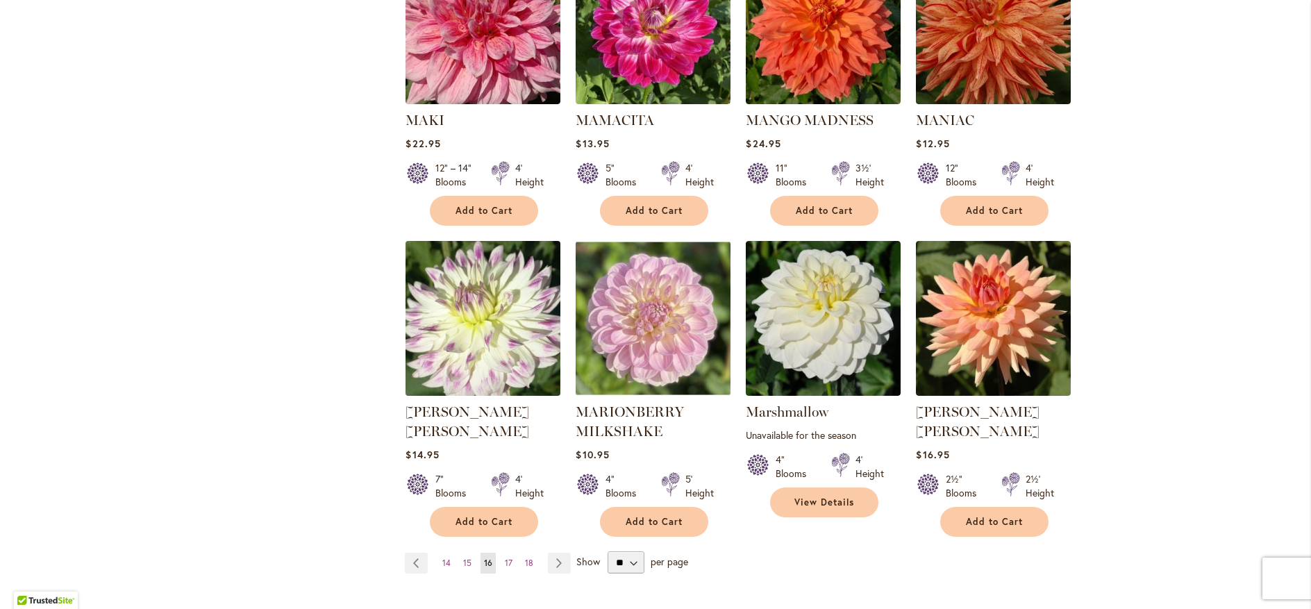
scroll to position [1083, 0]
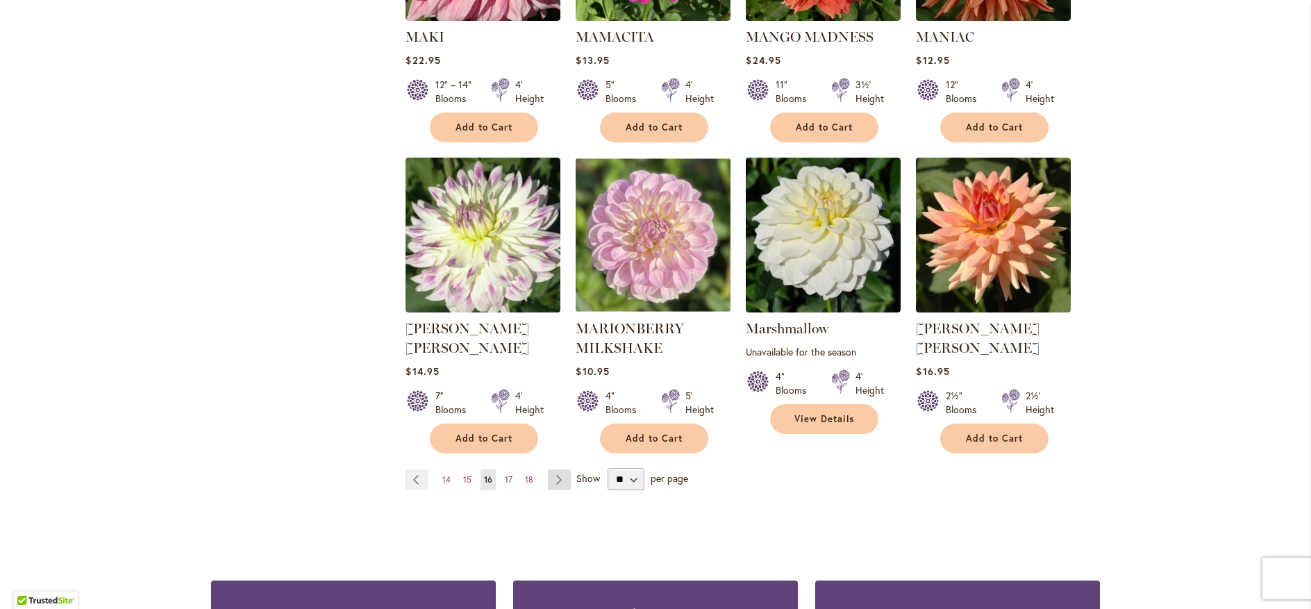
click at [551, 469] on link "Page Next" at bounding box center [559, 479] width 23 height 21
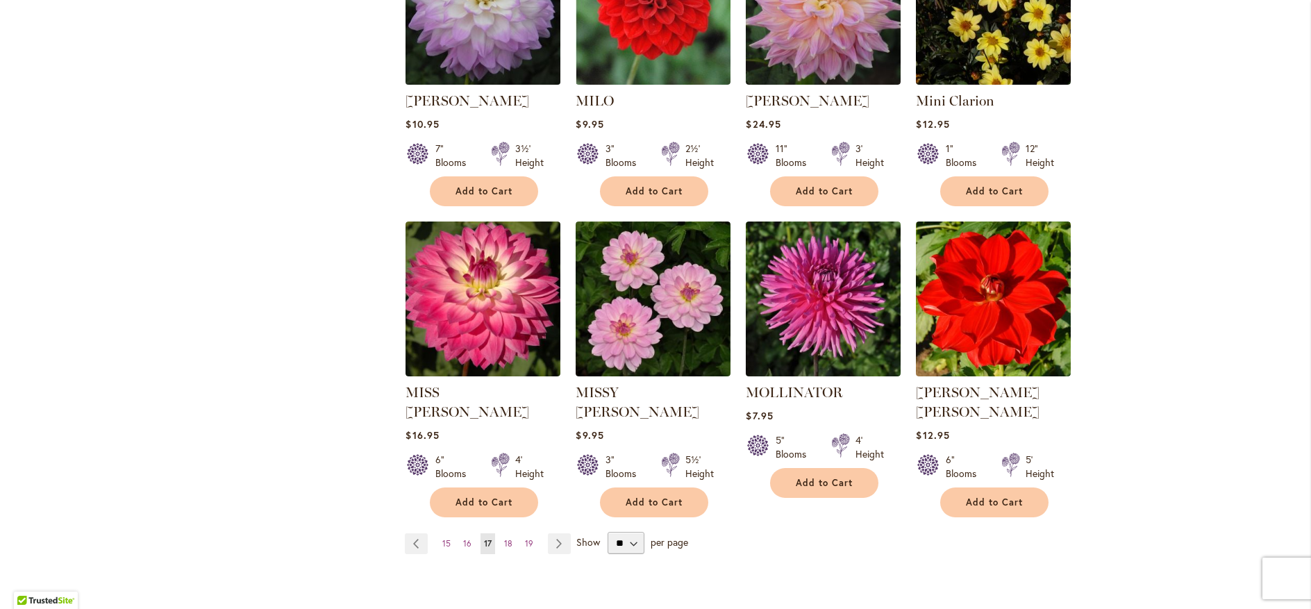
scroll to position [1083, 0]
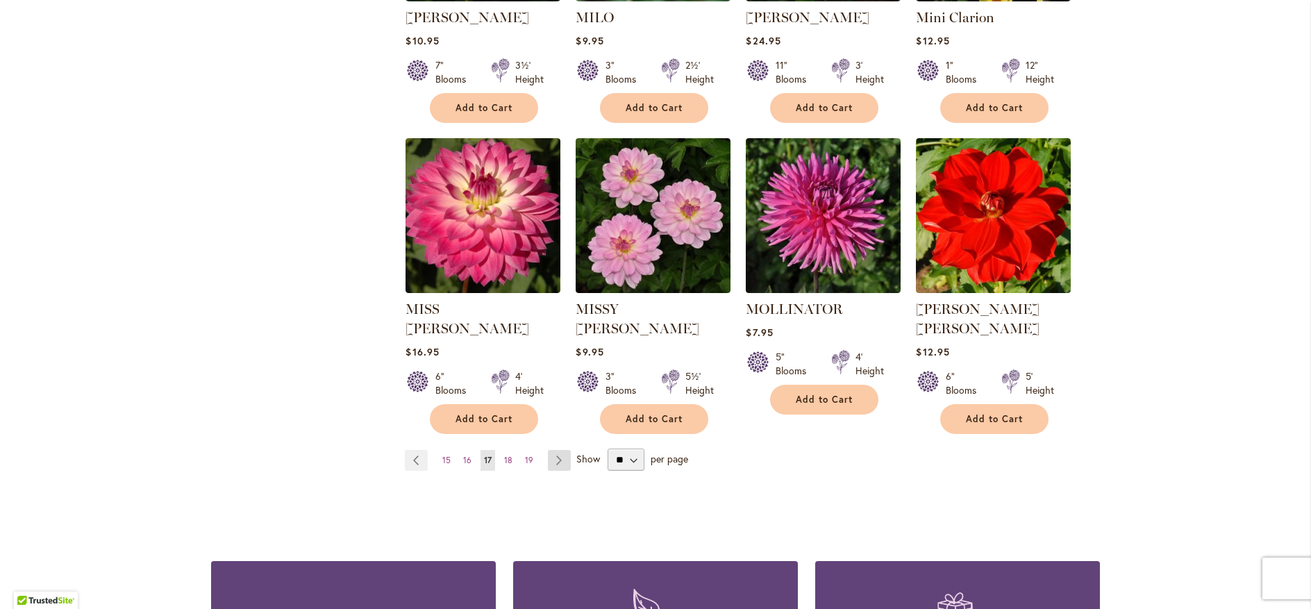
click at [552, 450] on link "Page Next" at bounding box center [559, 460] width 23 height 21
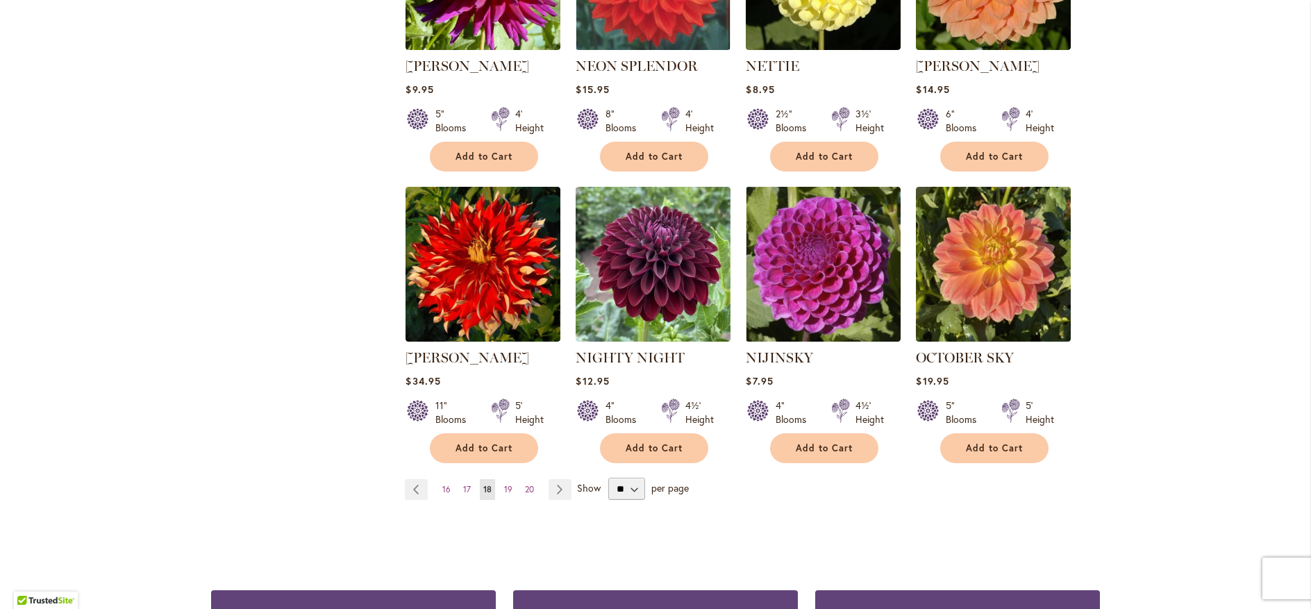
scroll to position [1167, 0]
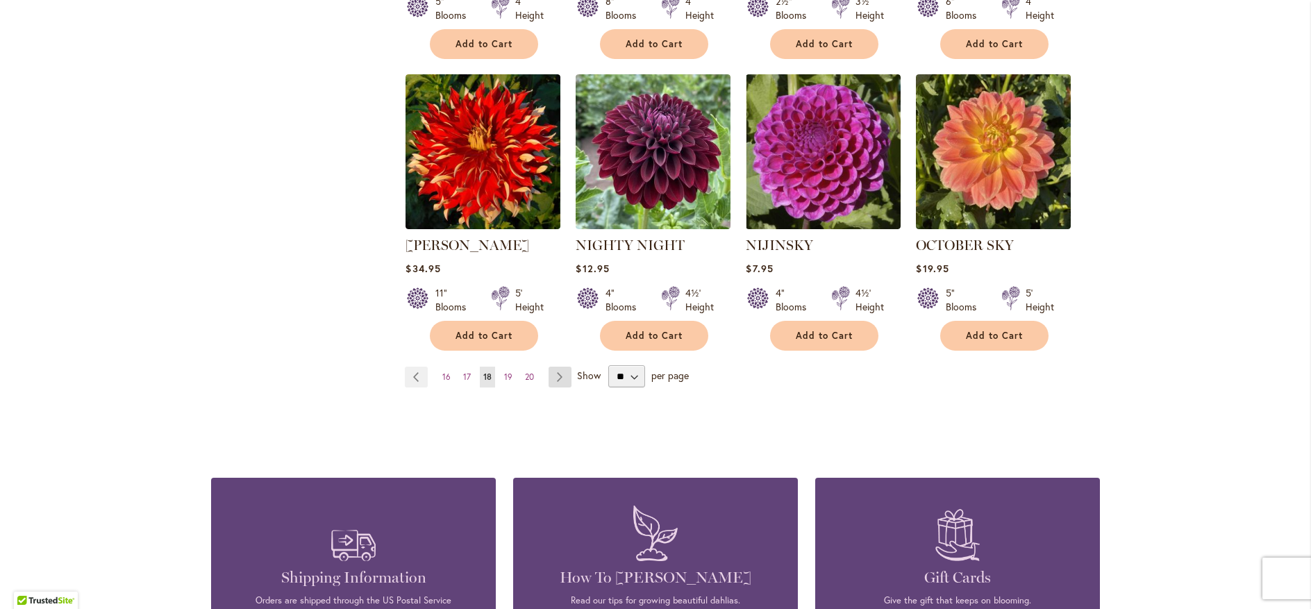
click at [551, 367] on link "Page Next" at bounding box center [560, 377] width 23 height 21
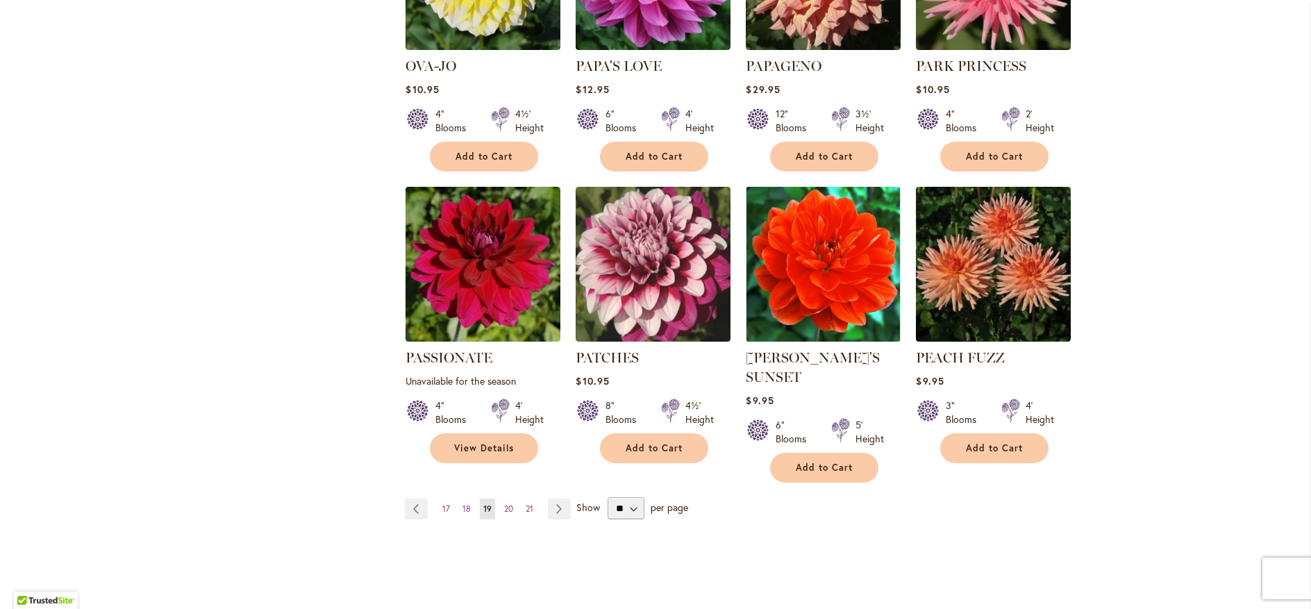
scroll to position [1083, 0]
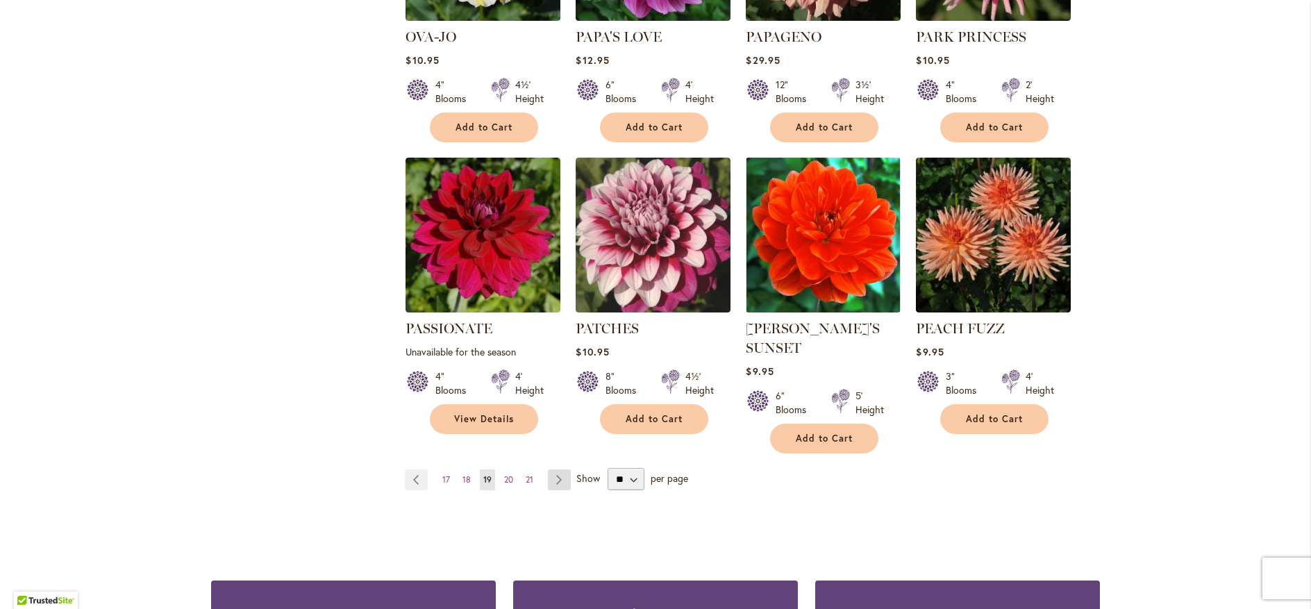
click at [556, 469] on link "Page Next" at bounding box center [559, 479] width 23 height 21
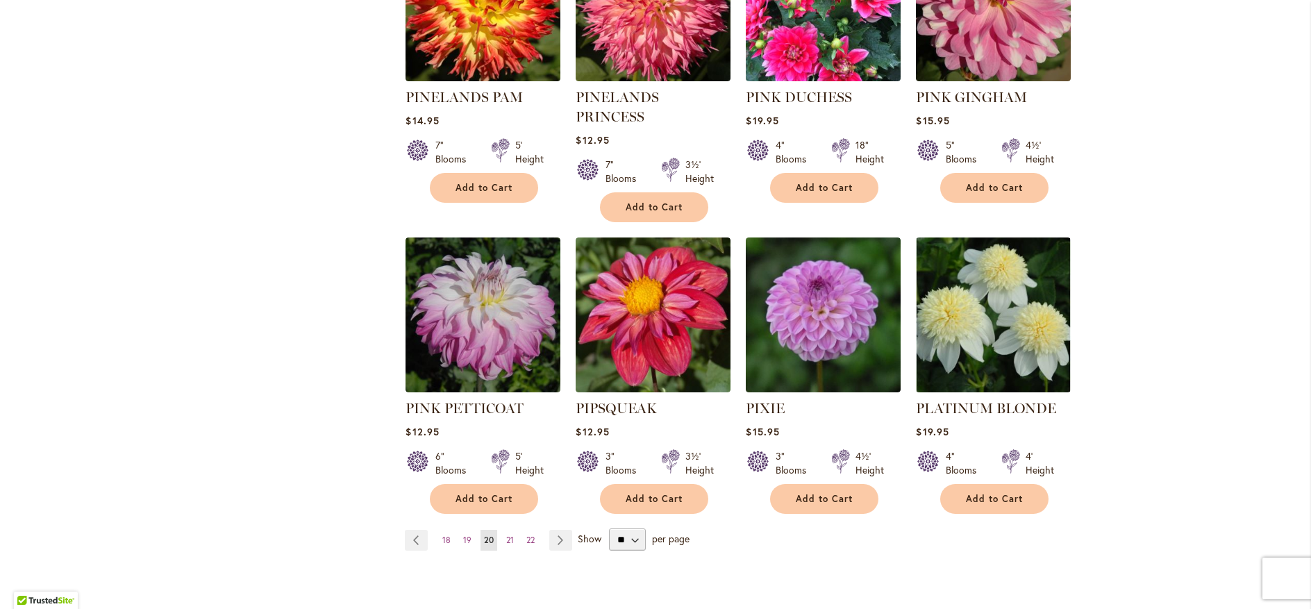
scroll to position [1083, 0]
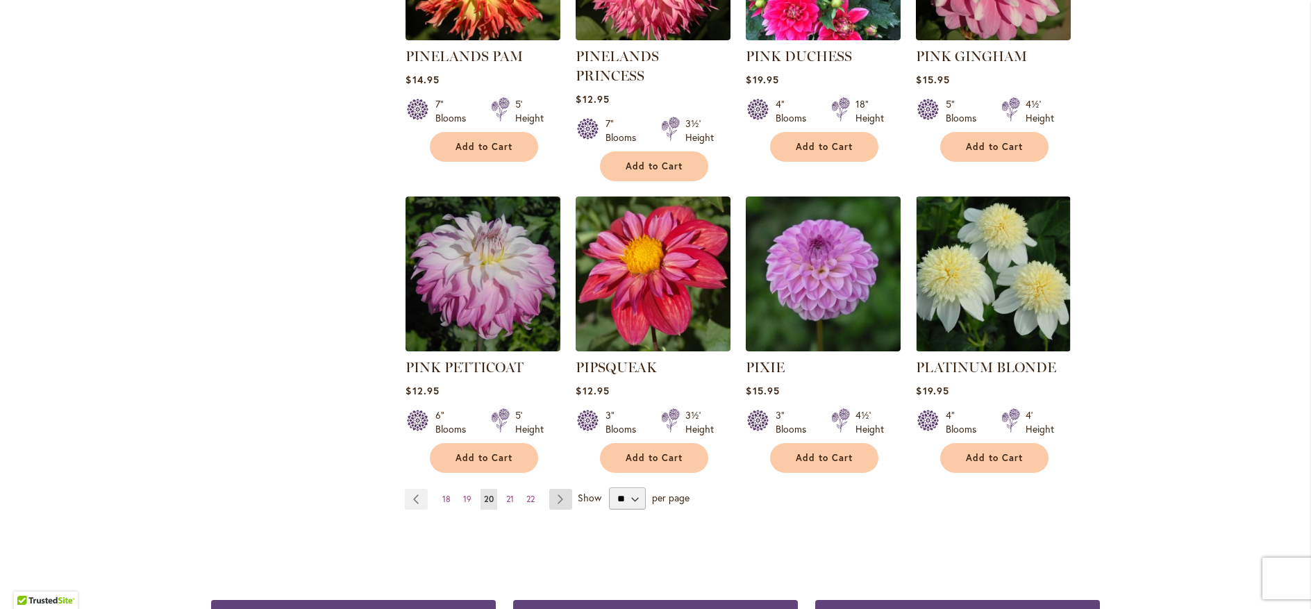
click at [551, 489] on link "Page Next" at bounding box center [560, 499] width 23 height 21
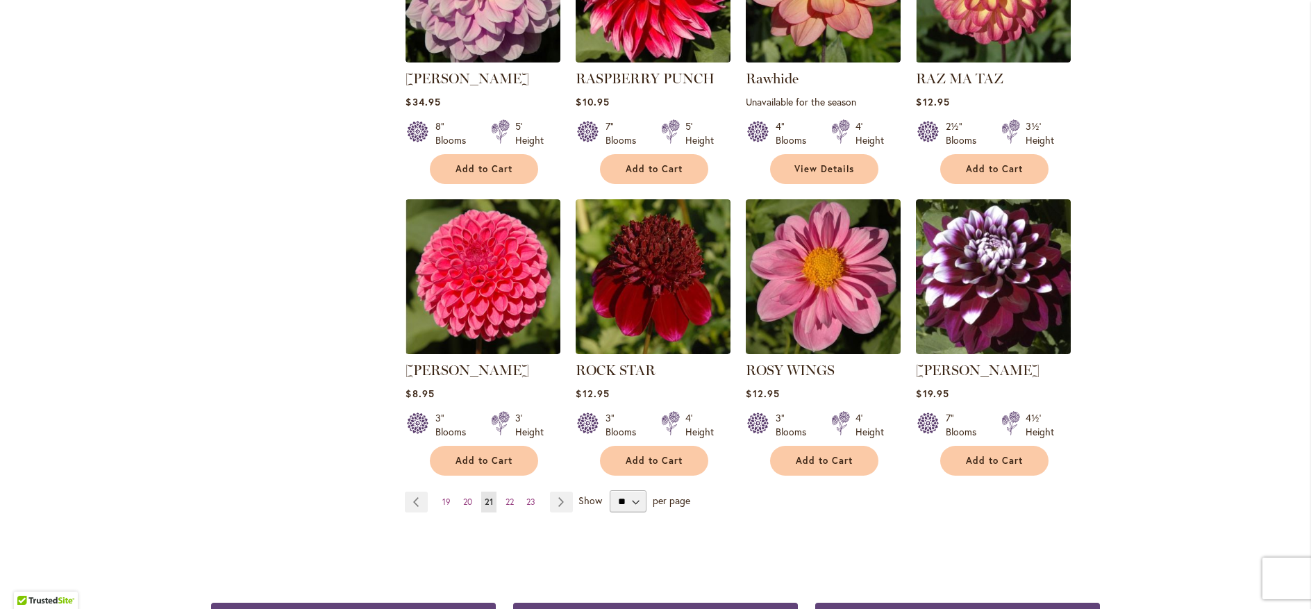
scroll to position [1083, 0]
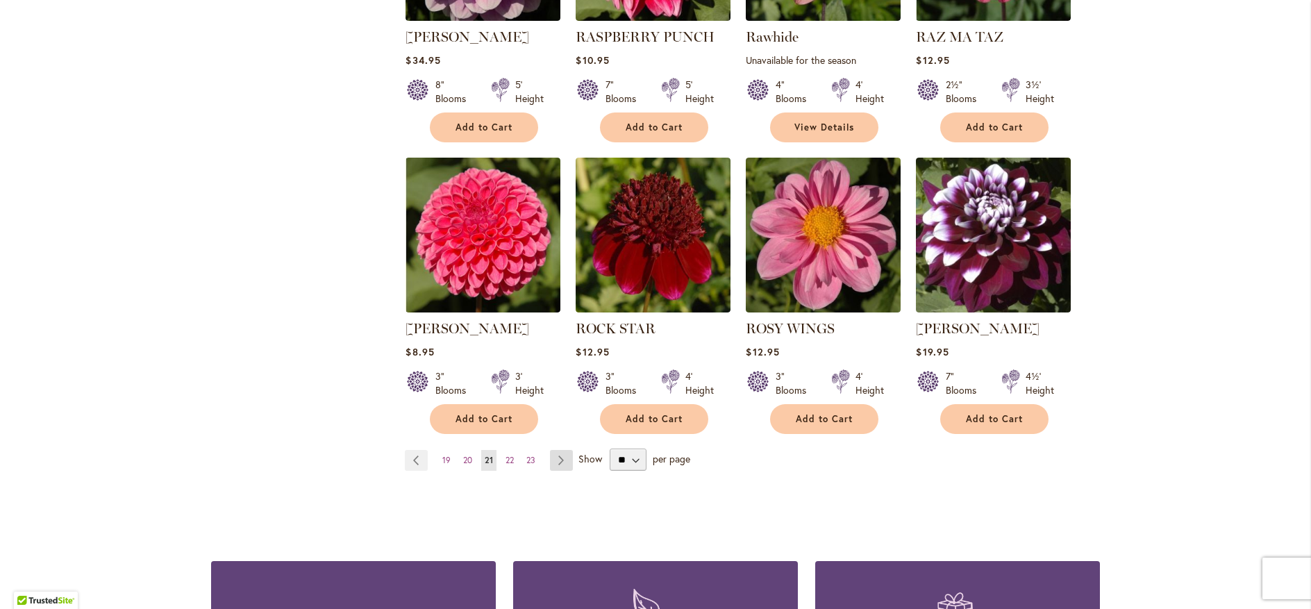
click at [554, 459] on link "Page Next" at bounding box center [561, 460] width 23 height 21
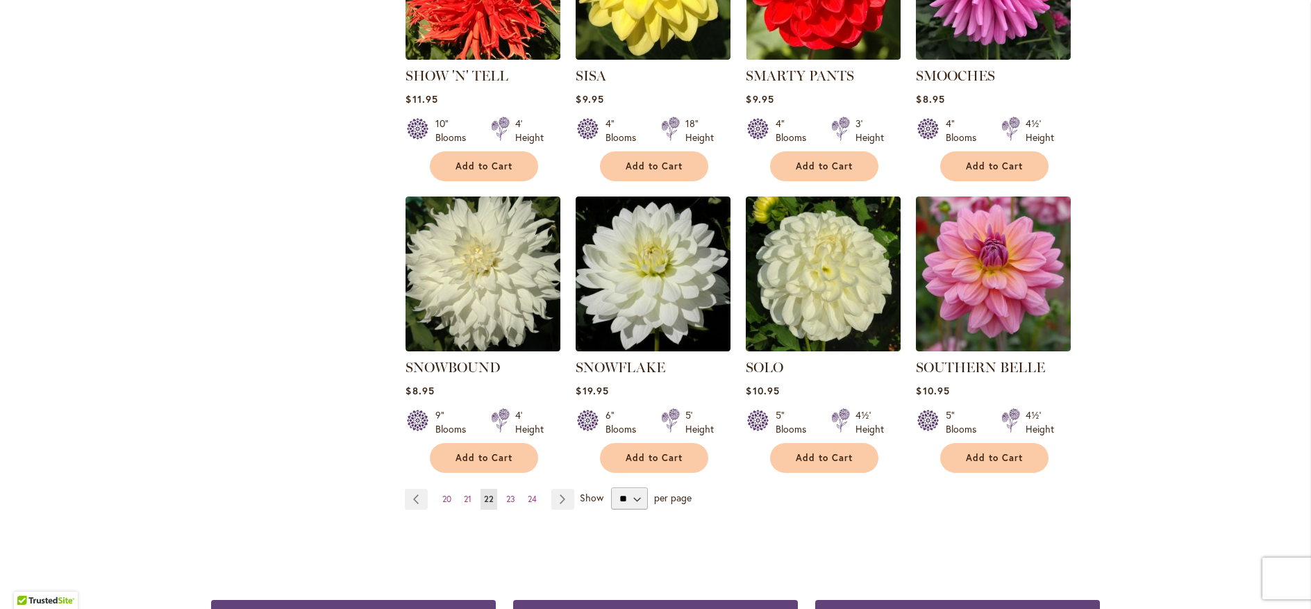
scroll to position [1083, 0]
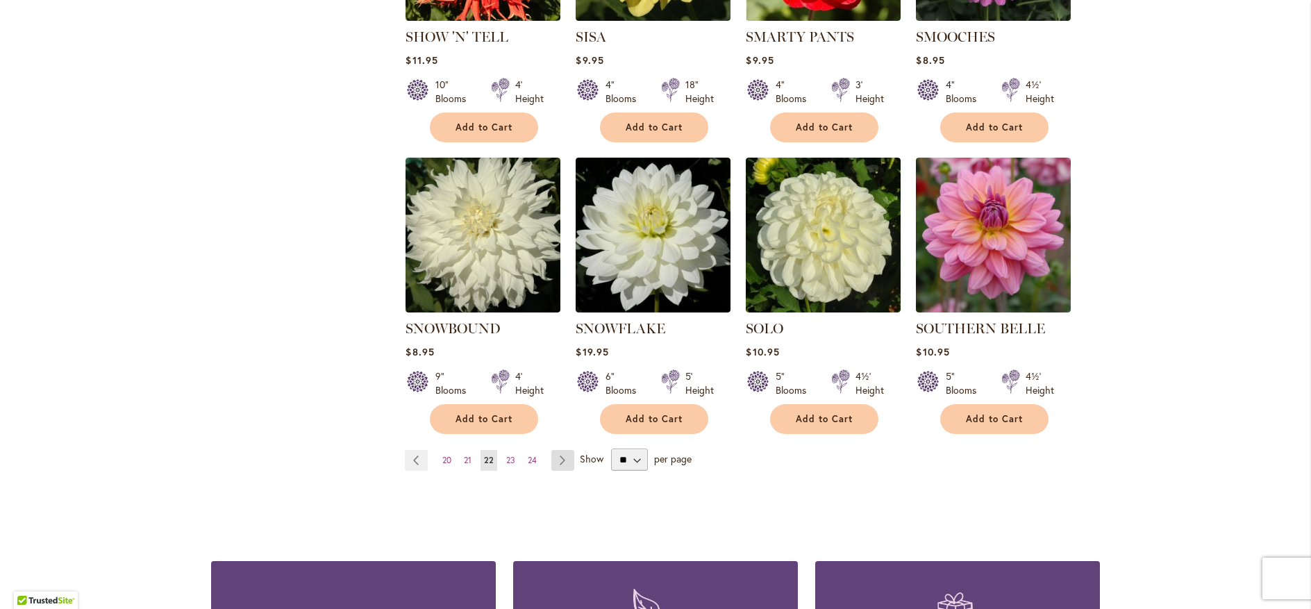
click at [558, 450] on link "Page Next" at bounding box center [562, 460] width 23 height 21
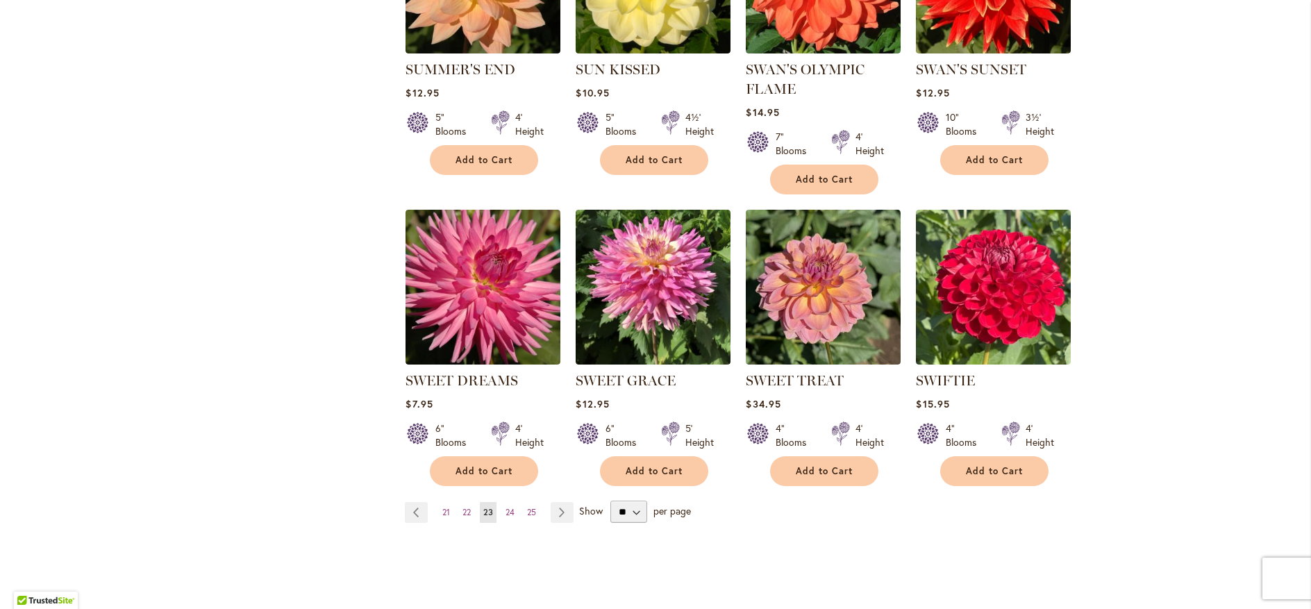
scroll to position [1083, 0]
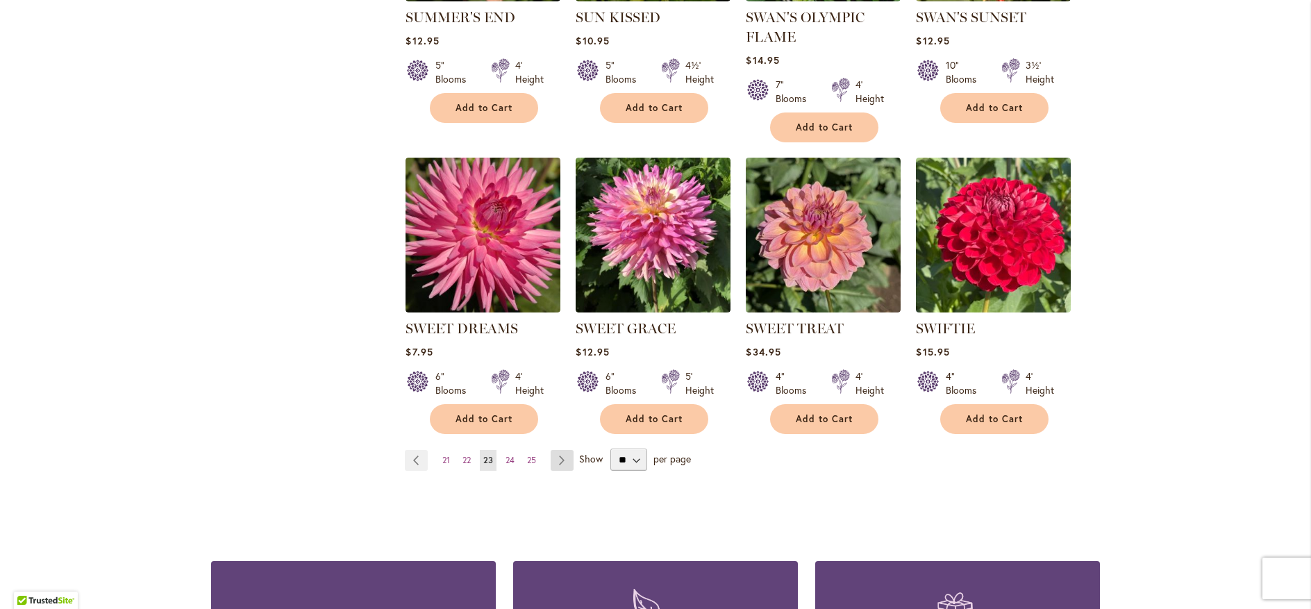
click at [559, 462] on link "Page Next" at bounding box center [562, 460] width 23 height 21
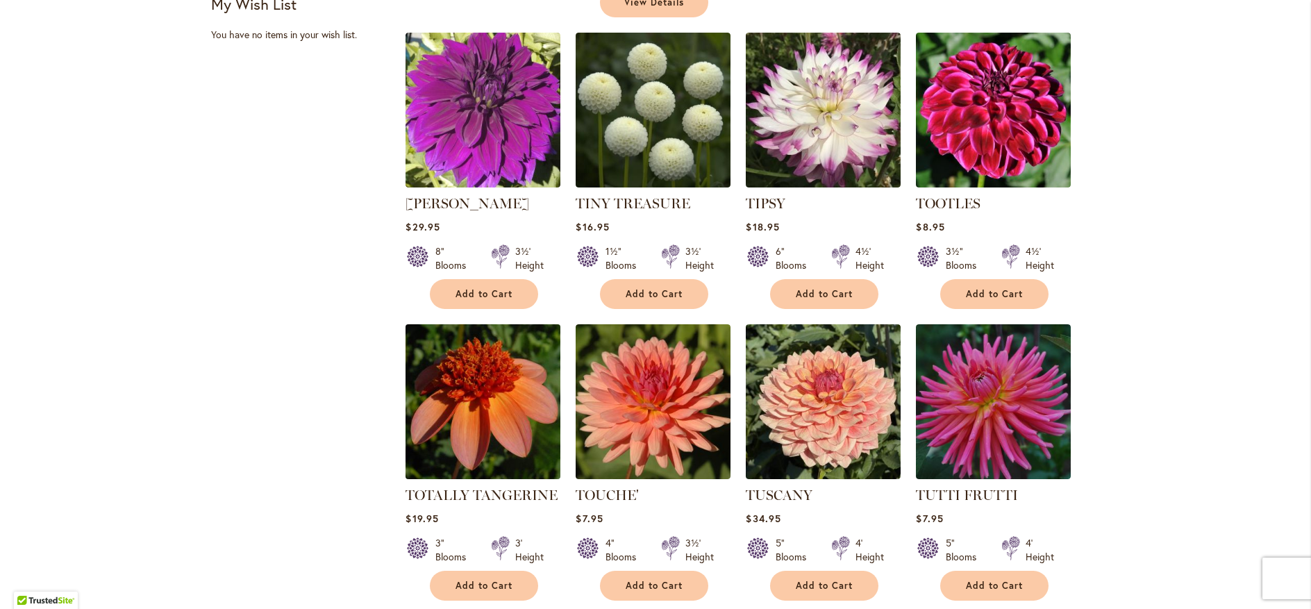
scroll to position [1083, 0]
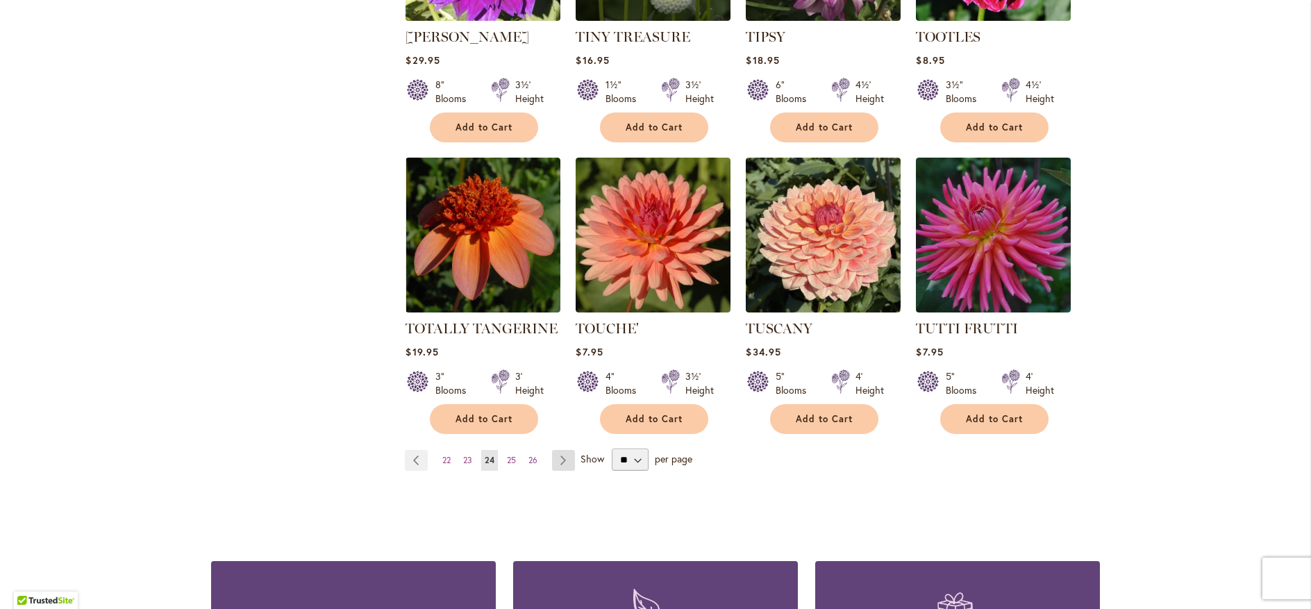
click at [560, 450] on link "Page Next" at bounding box center [563, 460] width 23 height 21
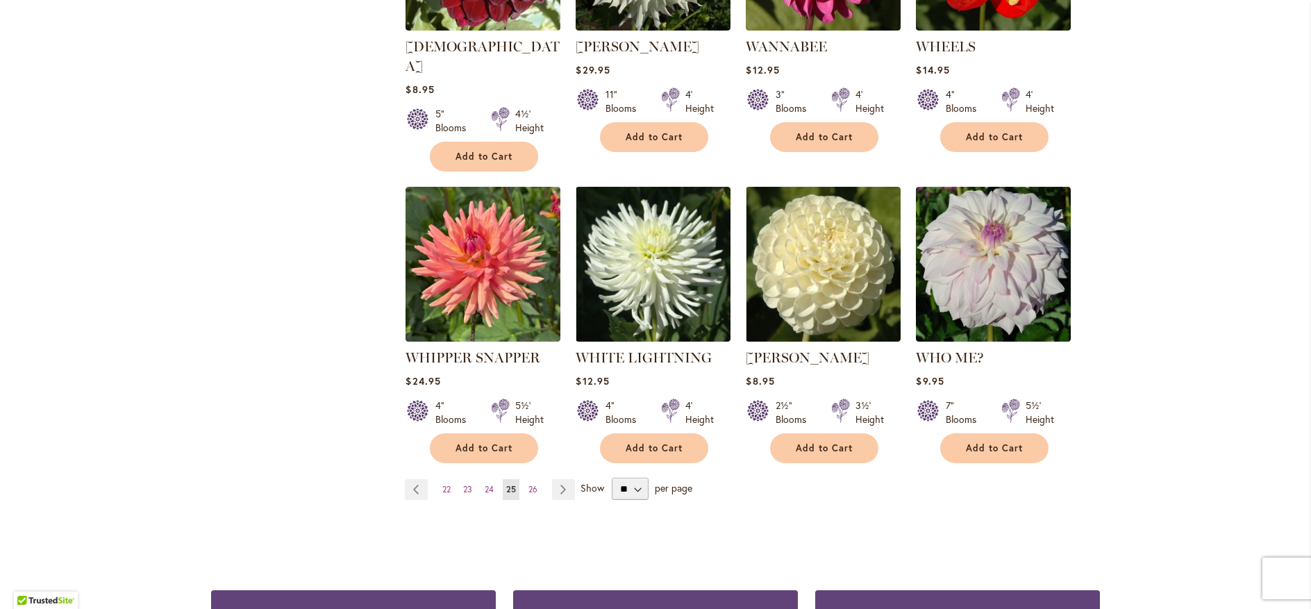
scroll to position [1083, 0]
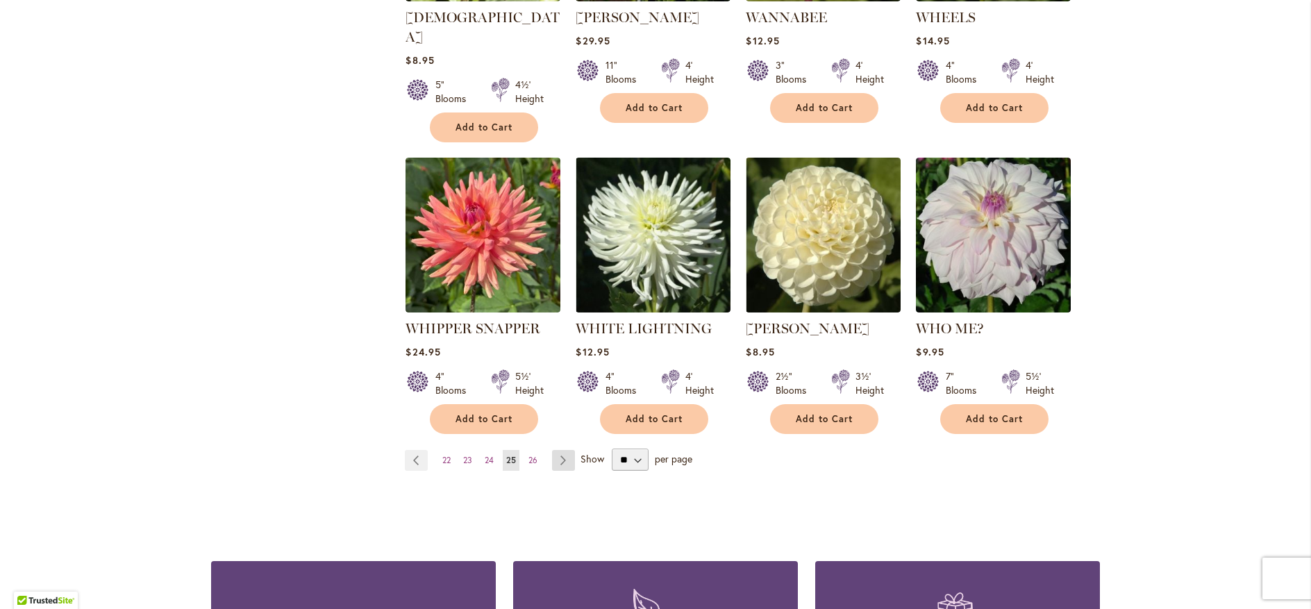
click at [559, 450] on link "Page Next" at bounding box center [563, 460] width 23 height 21
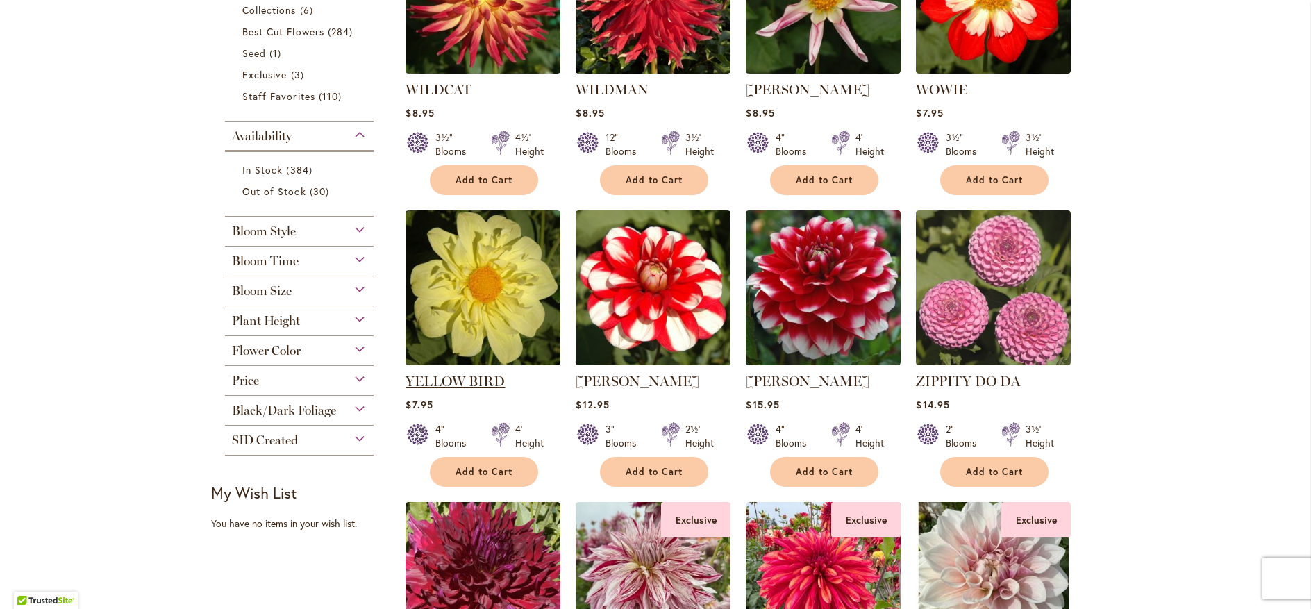
scroll to position [417, 0]
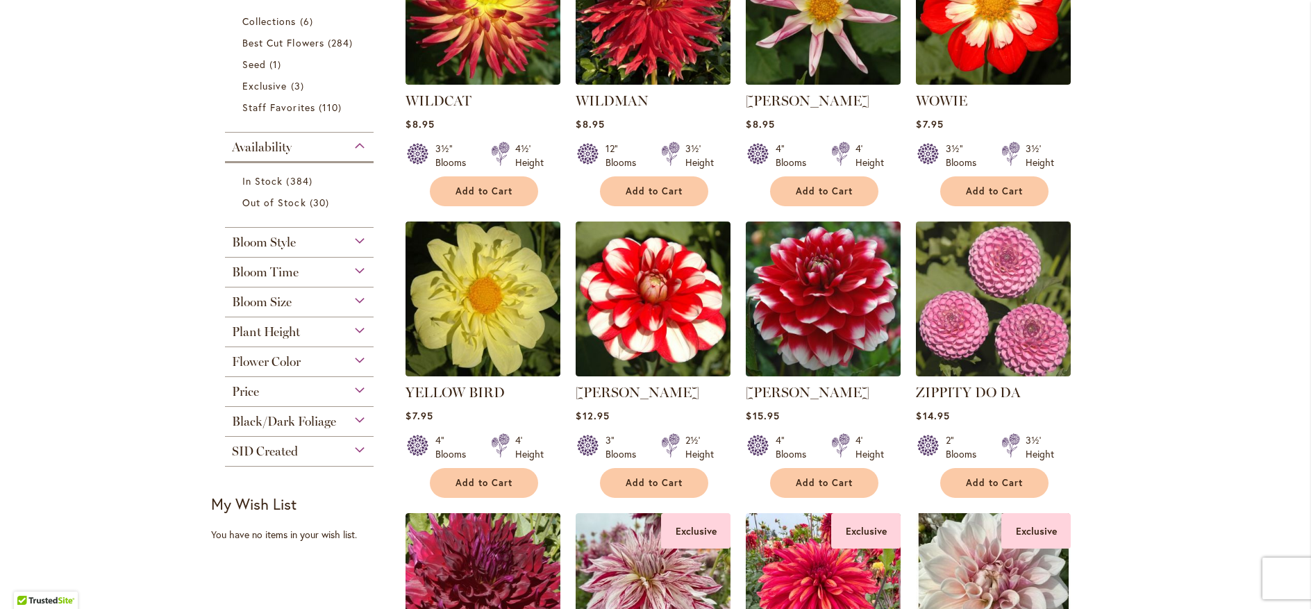
click at [298, 415] on span "Black/Dark Foliage" at bounding box center [284, 421] width 104 height 15
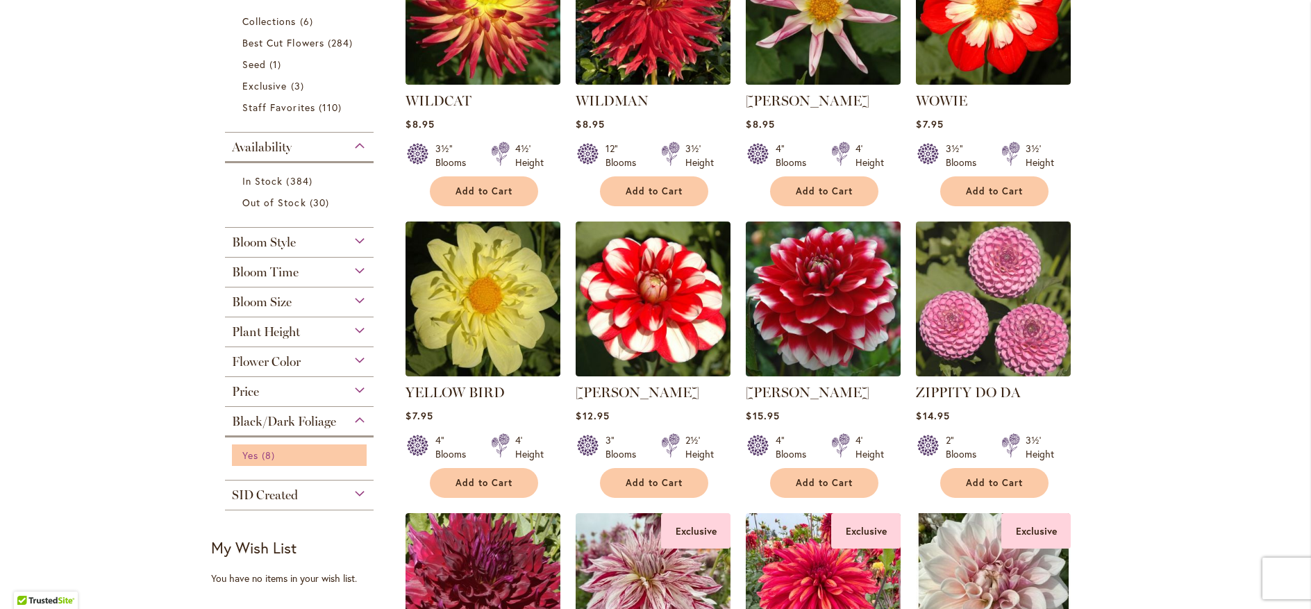
click at [252, 451] on span "Yes" at bounding box center [250, 455] width 16 height 13
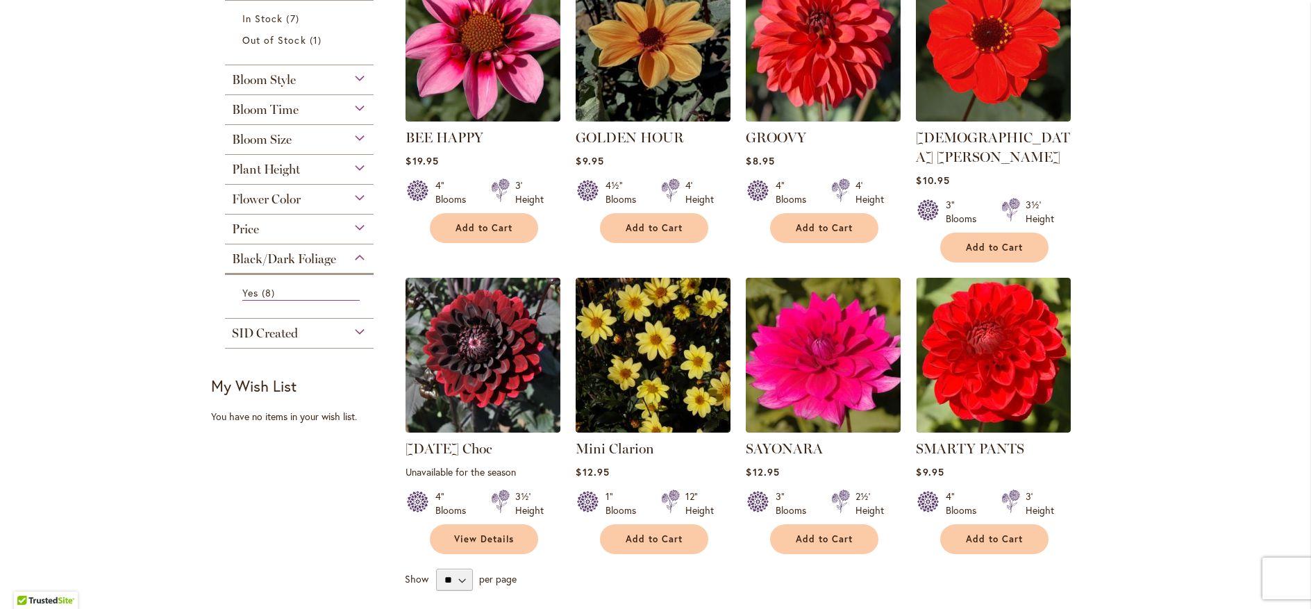
scroll to position [333, 0]
